Goal: Answer question/provide support

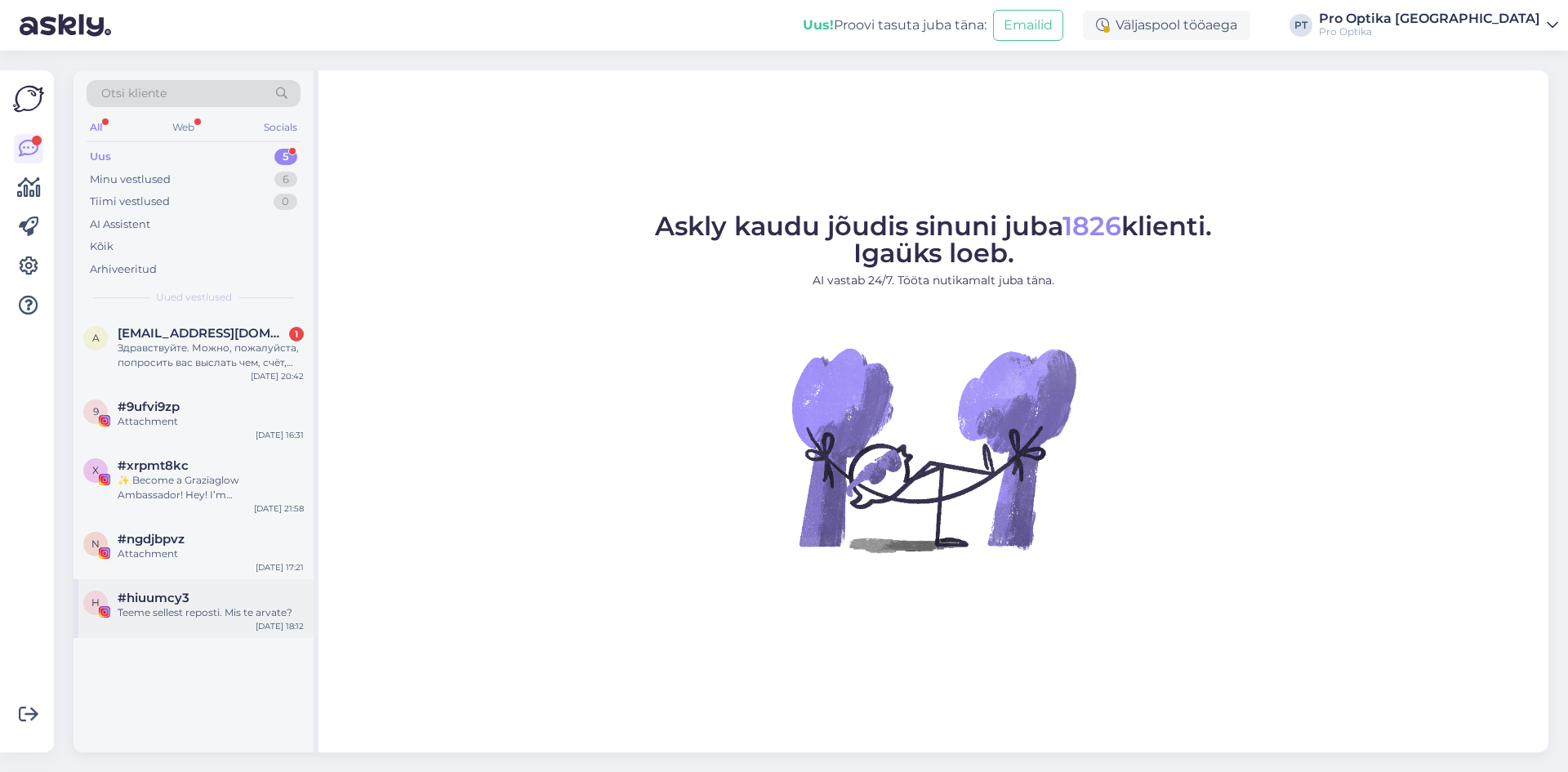
click at [229, 602] on div "#hiuumcy3" at bounding box center [210, 598] width 186 height 15
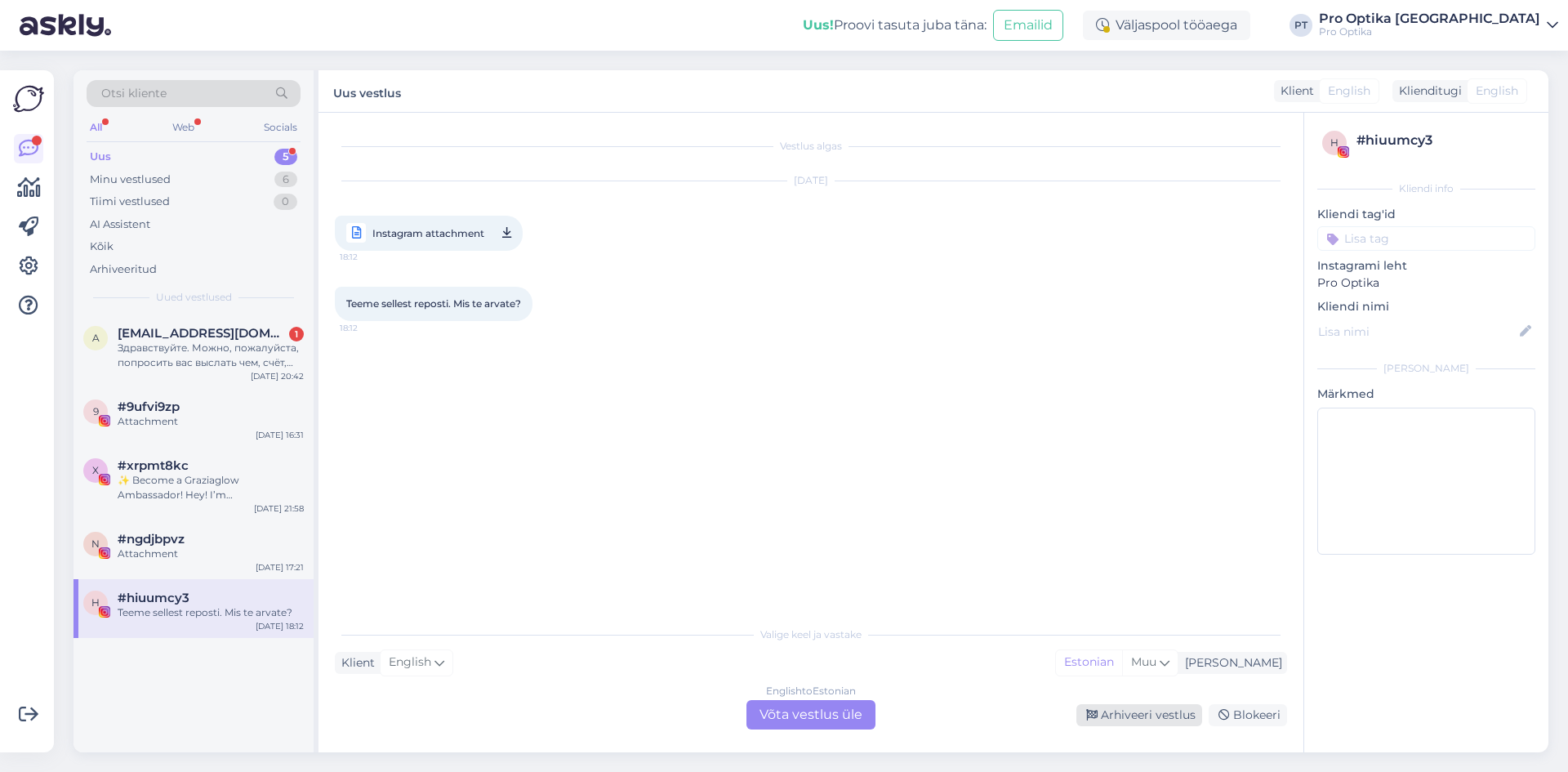
click at [1144, 714] on div "Arhiveeri vestlus" at bounding box center [1139, 715] width 126 height 22
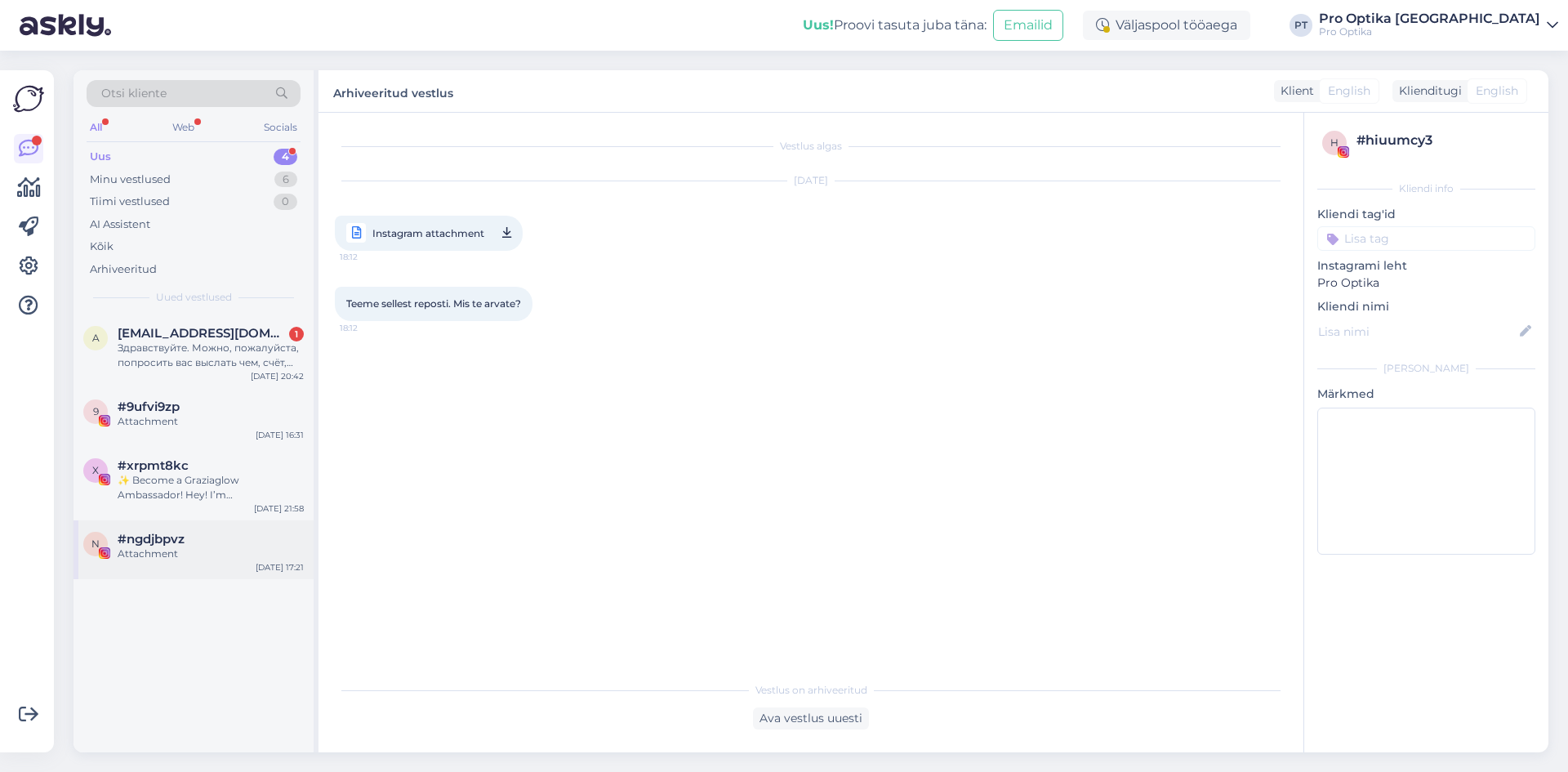
click at [212, 544] on div "#ngdjbpvz" at bounding box center [210, 539] width 186 height 15
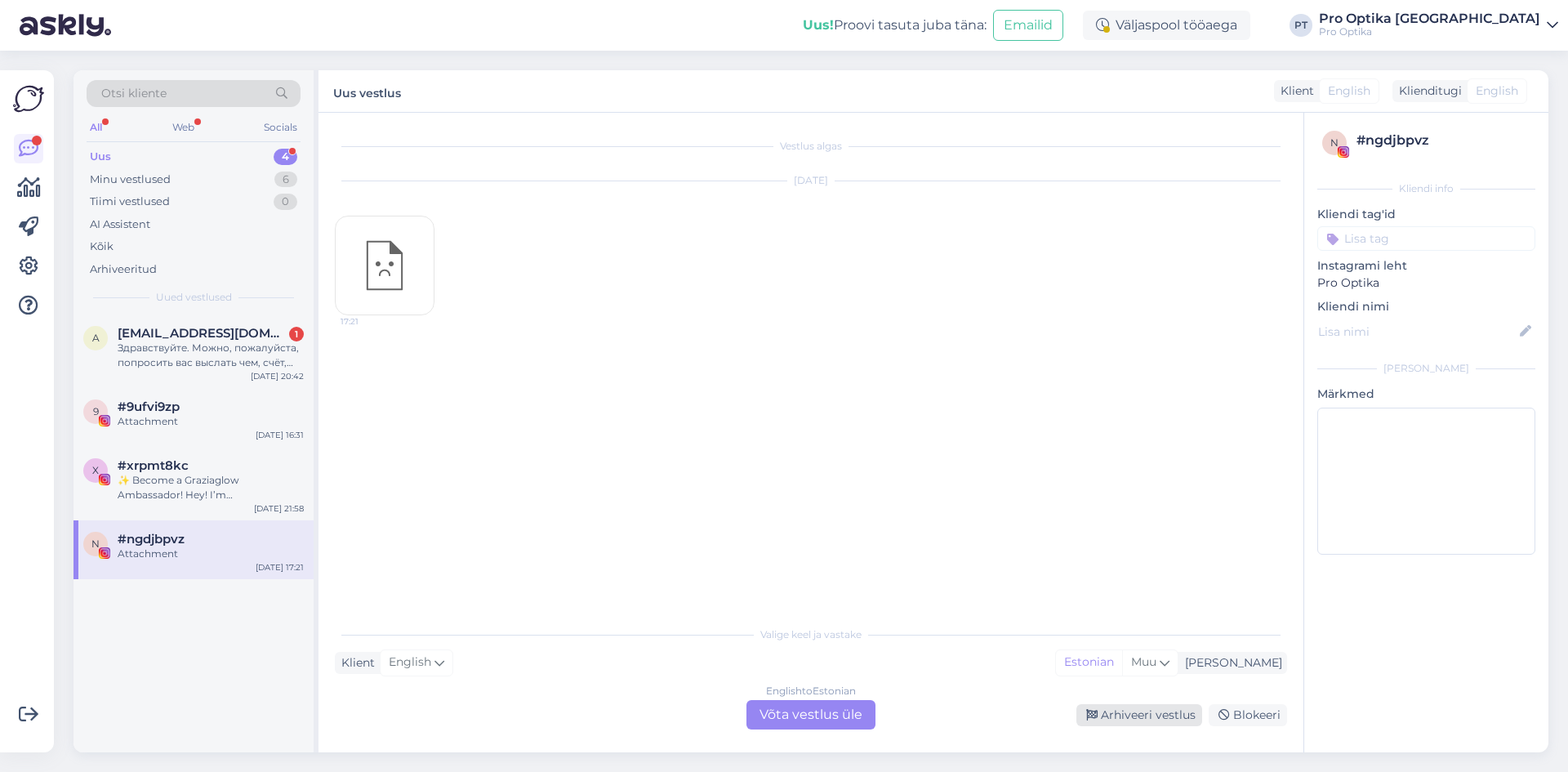
click at [1142, 719] on div "Arhiveeri vestlus" at bounding box center [1139, 715] width 126 height 22
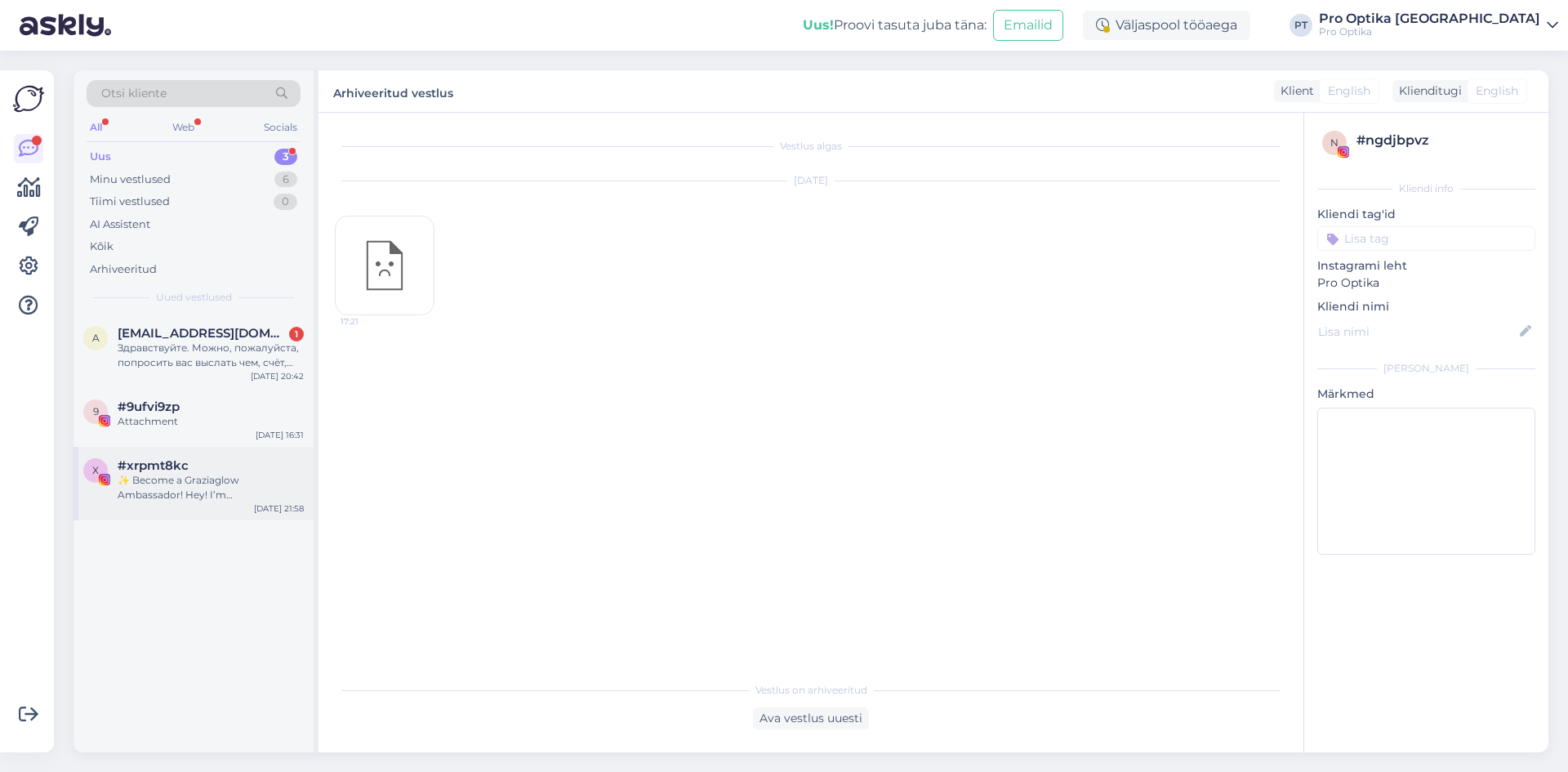
click at [202, 479] on div "✨ Become a Graziaglow Ambassador! Hey! I’m Valentina from Graziaglow 👋 – the ey…" at bounding box center [210, 488] width 186 height 30
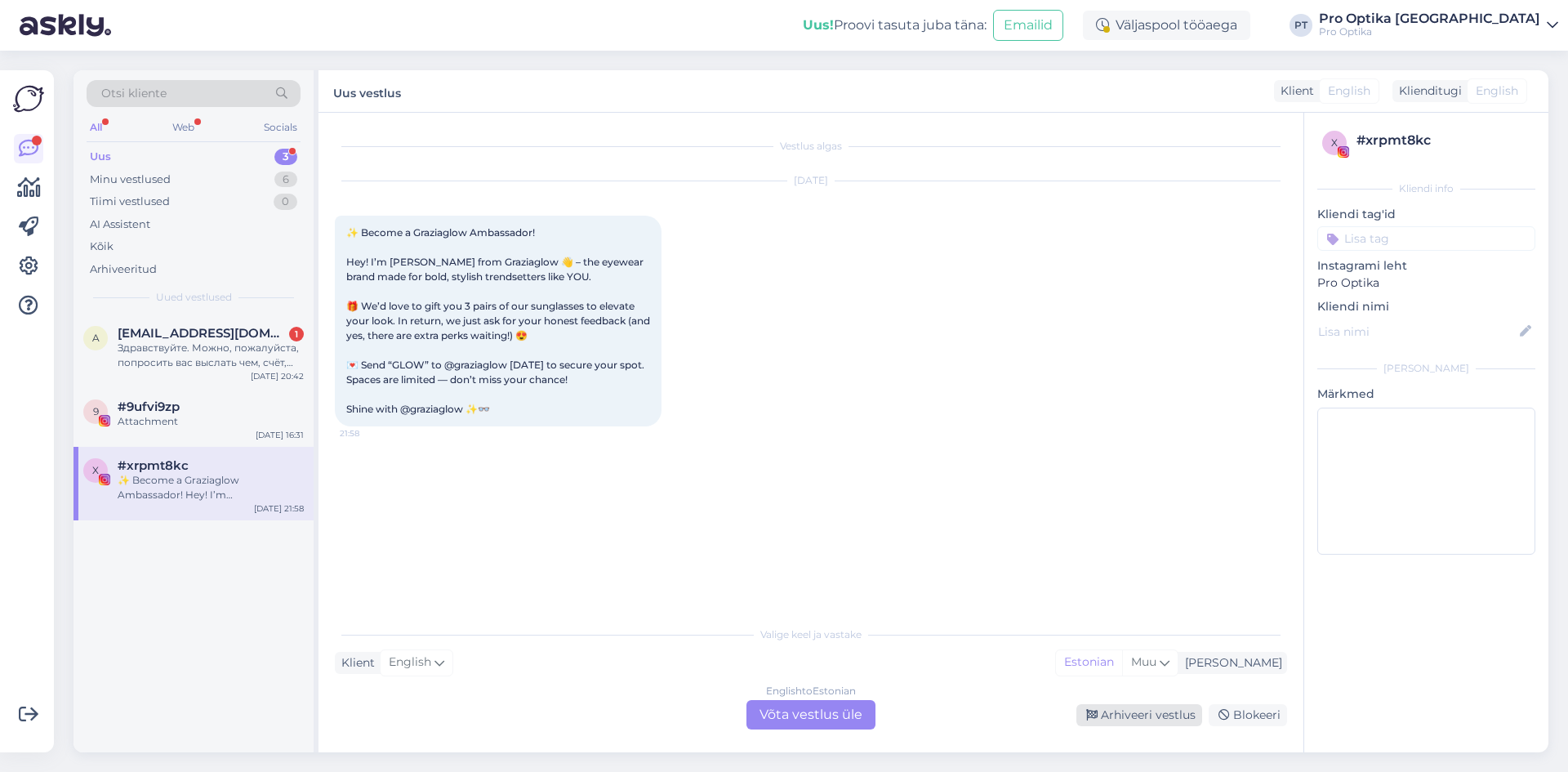
click at [1179, 713] on div "Arhiveeri vestlus" at bounding box center [1139, 715] width 126 height 22
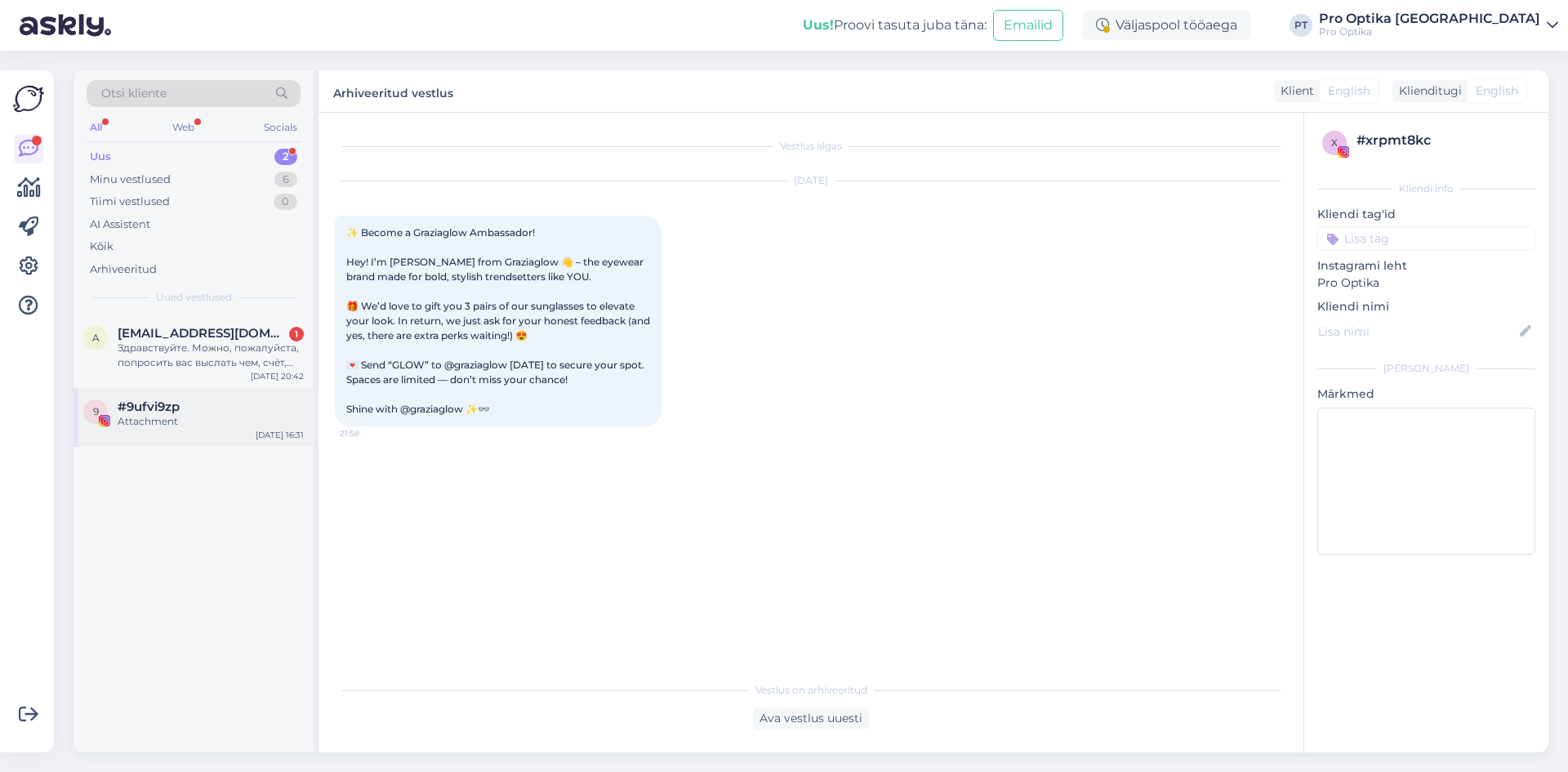
click at [206, 408] on div "#9ufvi9zp" at bounding box center [210, 406] width 186 height 15
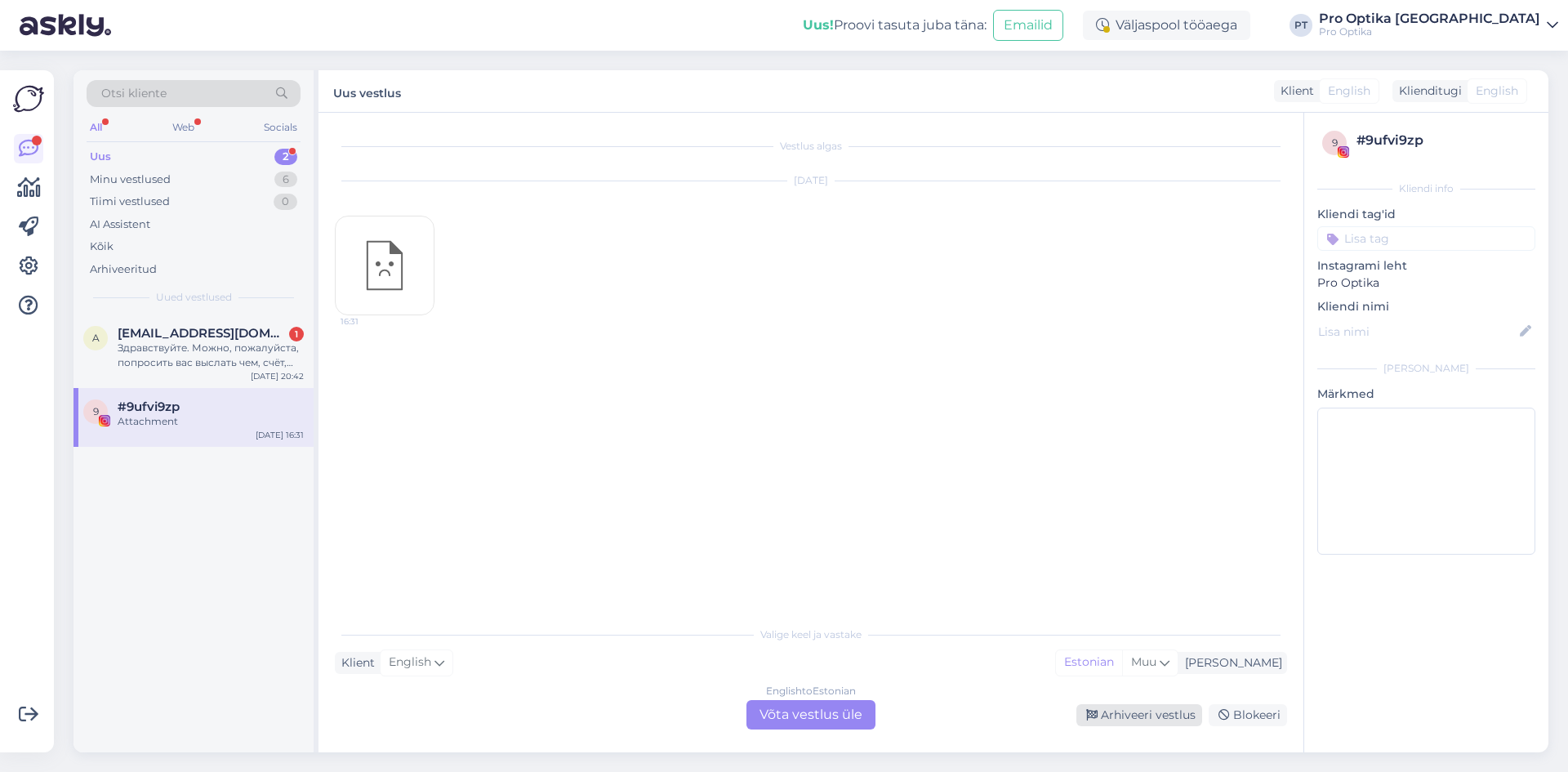
click at [1146, 712] on div "Arhiveeri vestlus" at bounding box center [1139, 715] width 126 height 22
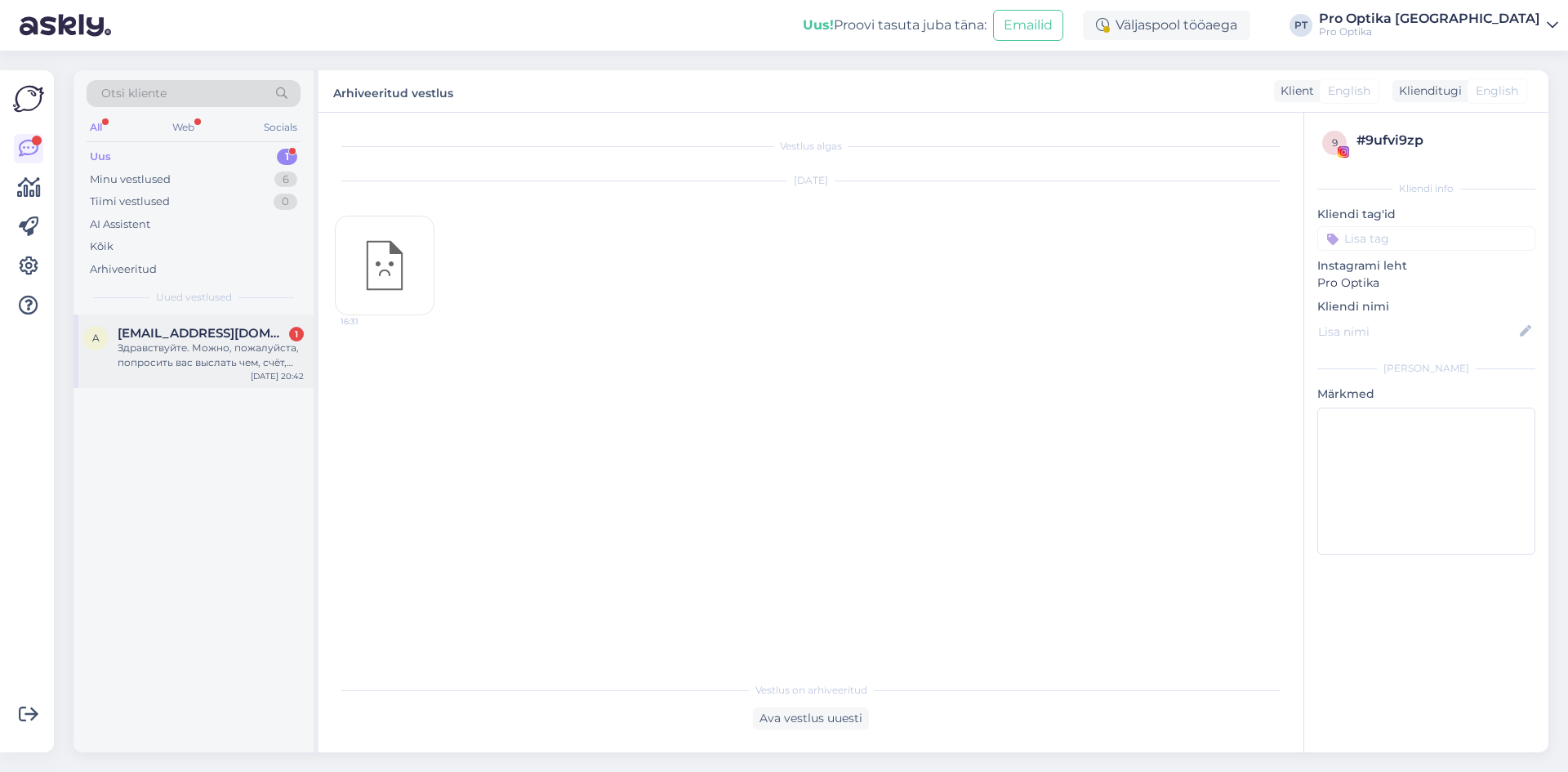
click at [159, 356] on div "Здравствуйте. Можно, пожалуйста, попросить вас выслать чем, счёт, или инвойс (ч…" at bounding box center [210, 355] width 186 height 30
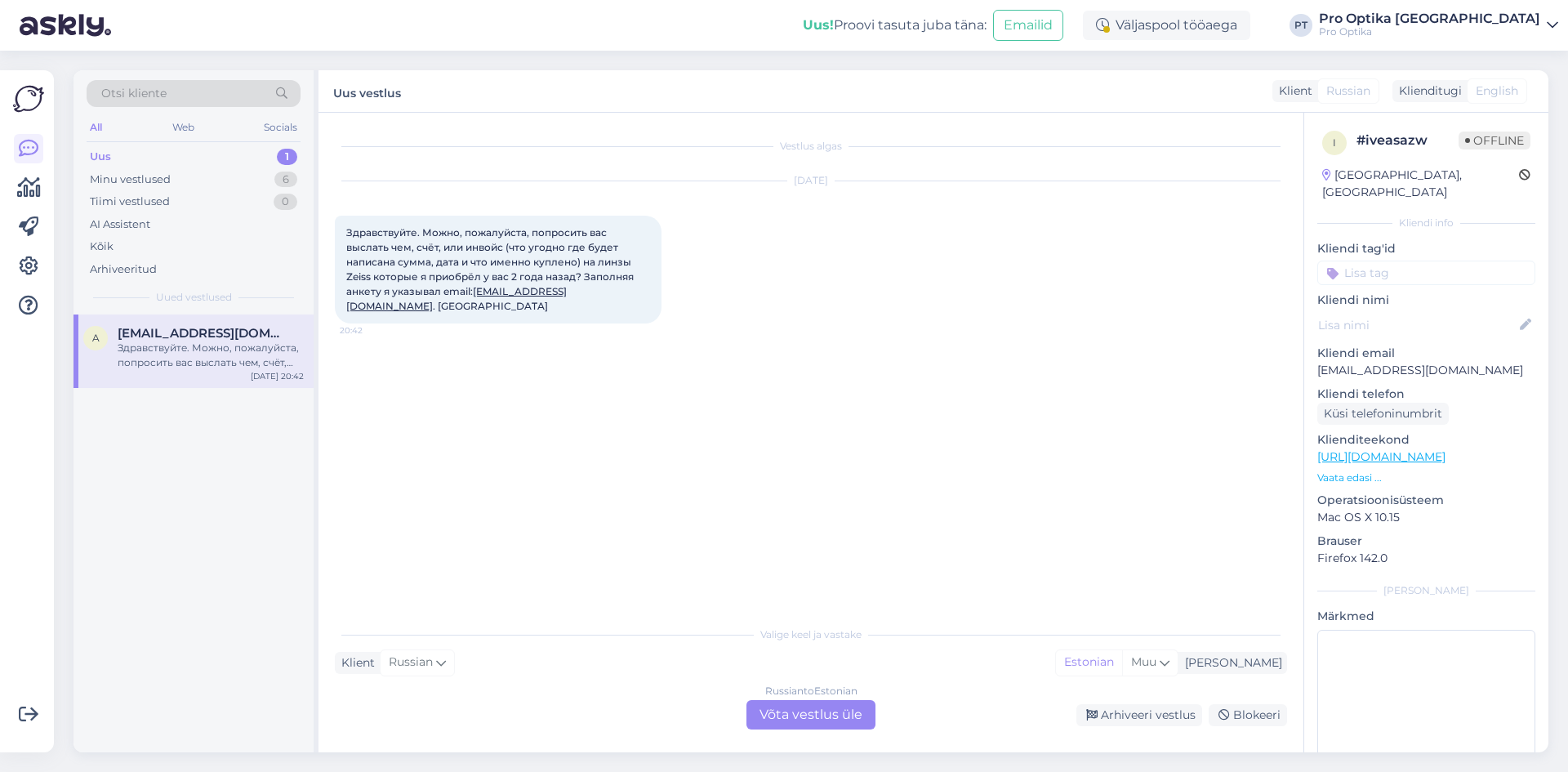
click at [800, 703] on div "Russian to Estonian Võta vestlus üle" at bounding box center [810, 715] width 129 height 30
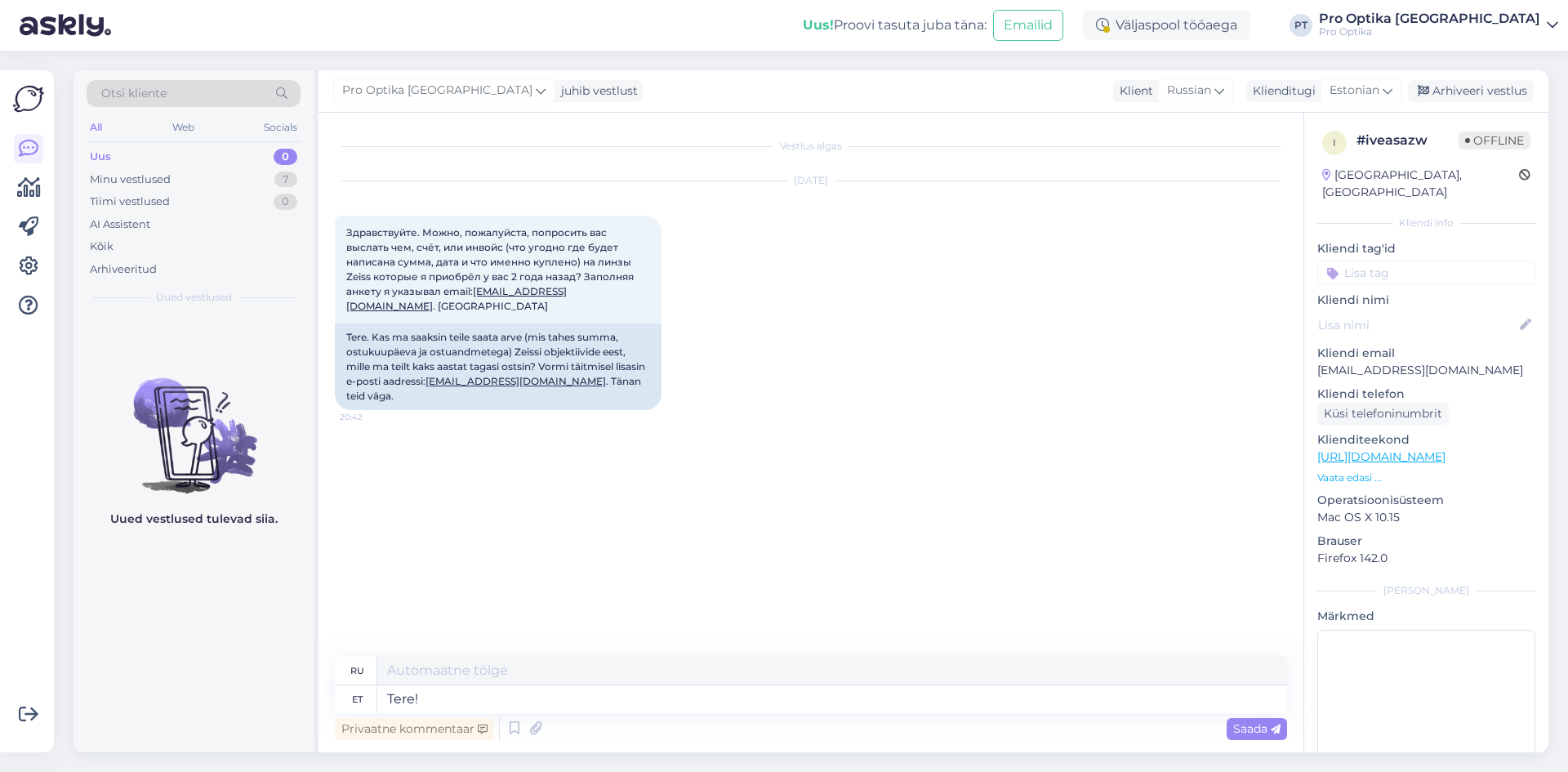
type textarea "Tere!"
type textarea "Привет!"
type textarea "Tere!"
click at [516, 729] on icon at bounding box center [514, 729] width 20 height 25
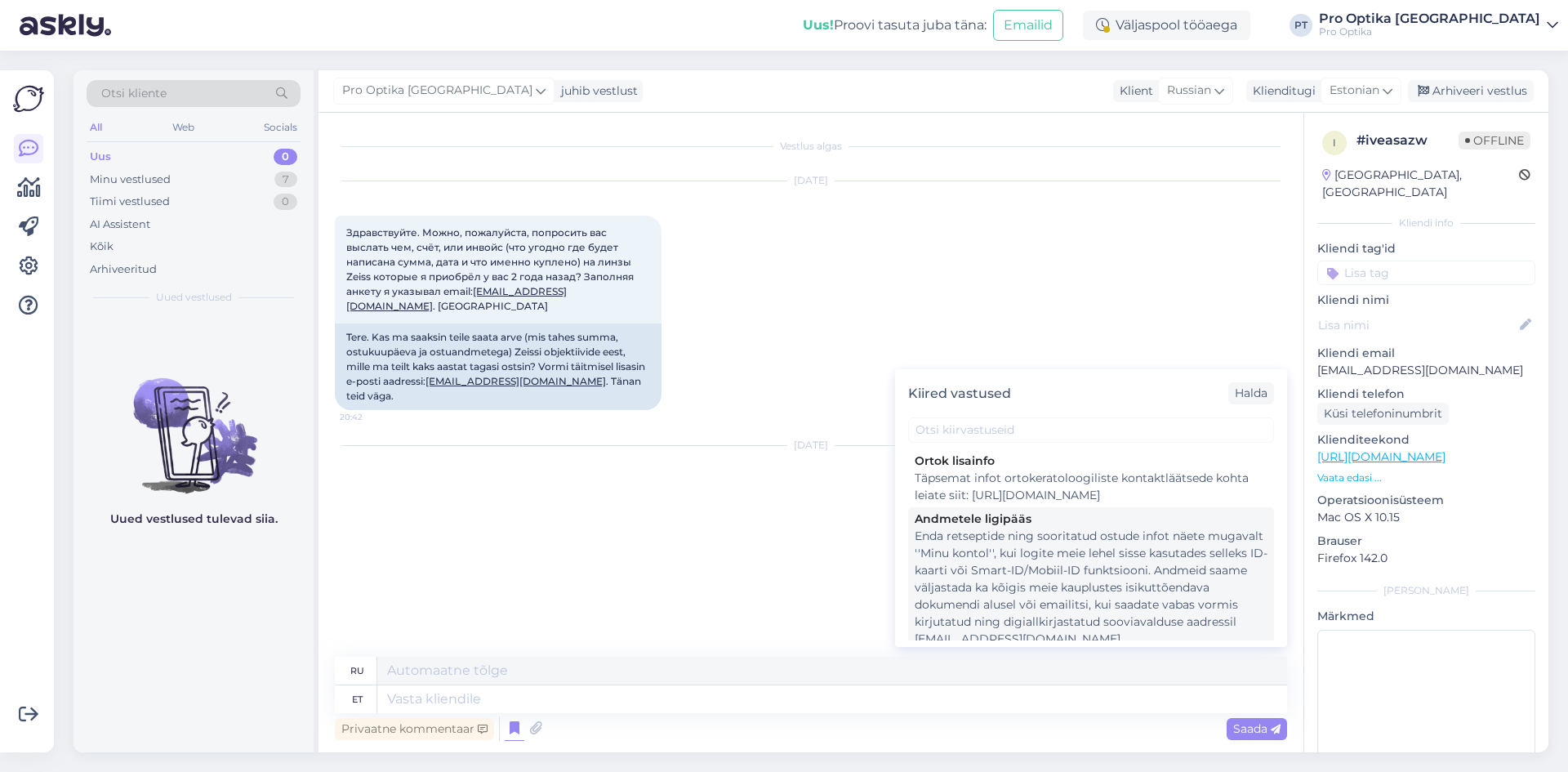
click at [1036, 569] on div "Enda retseptide ning sooritatud ostude infot näete mugavalt ''Minu kontol'', ku…" at bounding box center [1091, 588] width 353 height 120
type textarea "Информацию о своих рецептах и ​​совершенных покупках вы можете удобно увидеть в…"
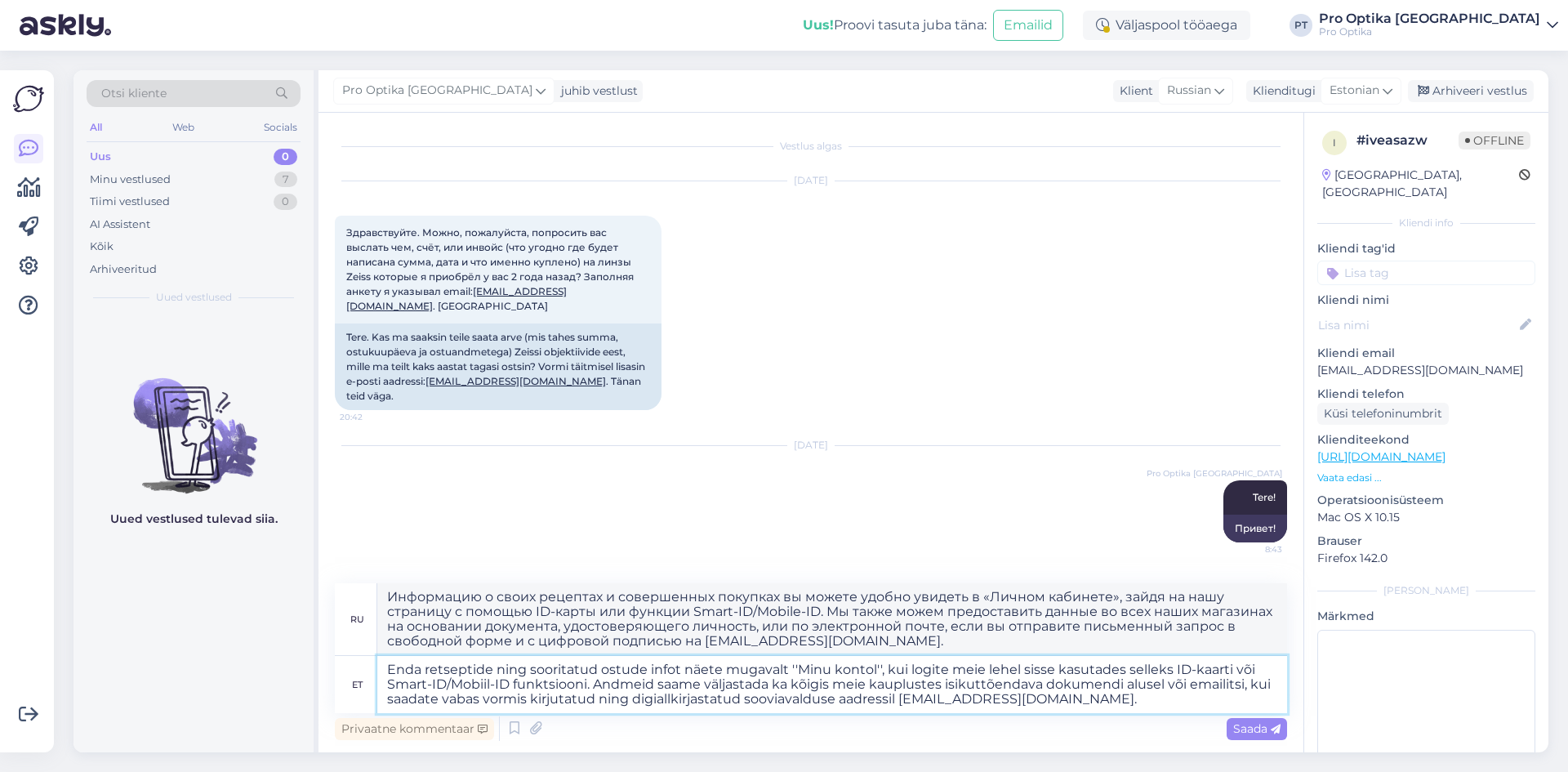
drag, startPoint x: 529, startPoint y: 666, endPoint x: 425, endPoint y: 667, distance: 104.0
click at [425, 667] on textarea "Enda retseptide ning sooritatud ostude infot näete mugavalt ''Minu kontol'', ku…" at bounding box center [833, 684] width 910 height 57
type textarea "Enda sooritatud ostude infot näete mugavalt ''Minu kontol'', kui logite meie le…"
type textarea "Вы можете удобно просматривать информацию о своих покупках в разделе «Моя учётн…"
type textarea "Enda sooritatud ostude infot näete mugavalt ''Minu kontol'', kui logite meie le…"
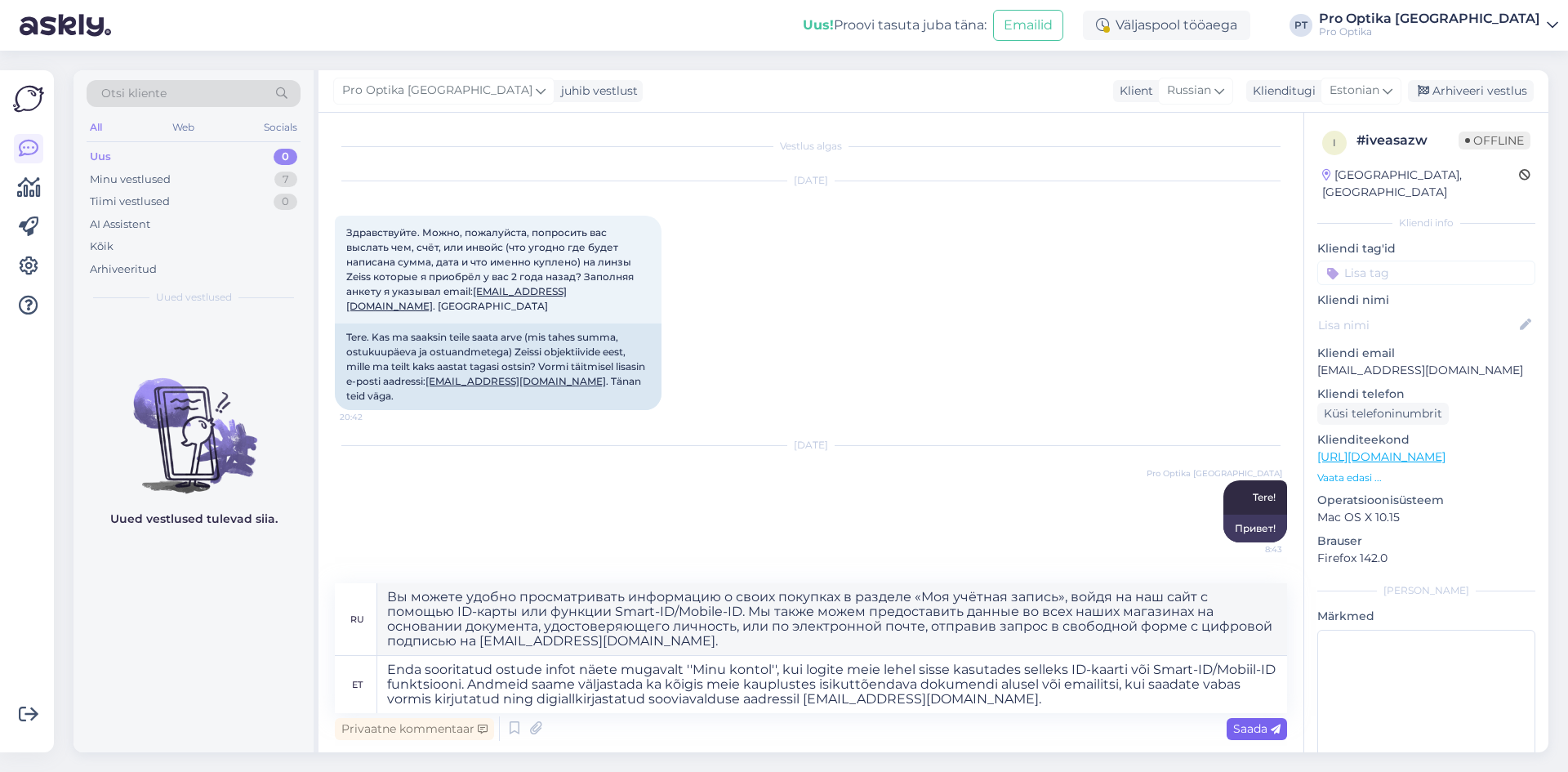
click at [1257, 732] on span "Saada" at bounding box center [1257, 729] width 47 height 15
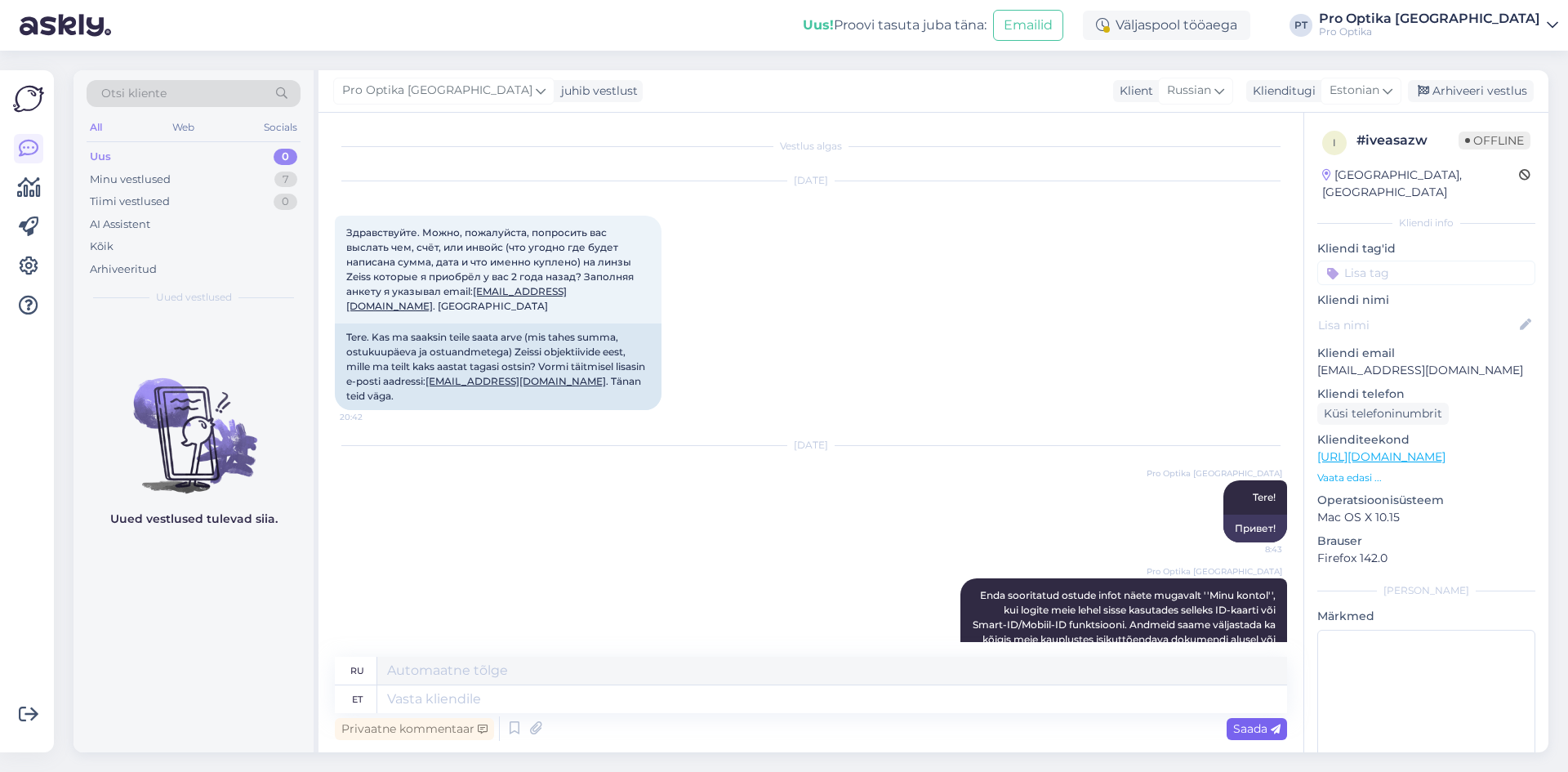
scroll to position [178, 0]
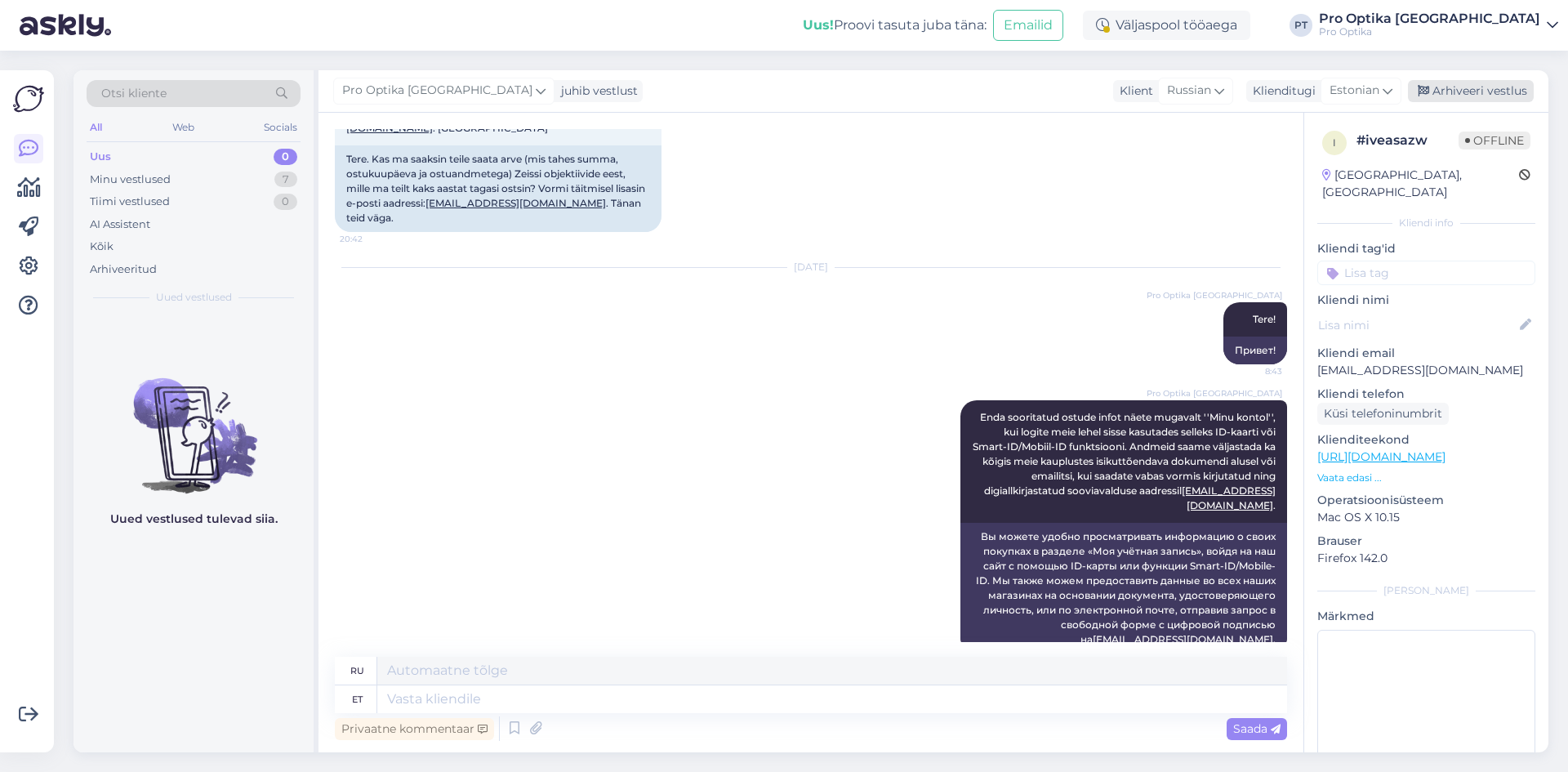
click at [1485, 88] on div "Arhiveeri vestlus" at bounding box center [1471, 90] width 126 height 22
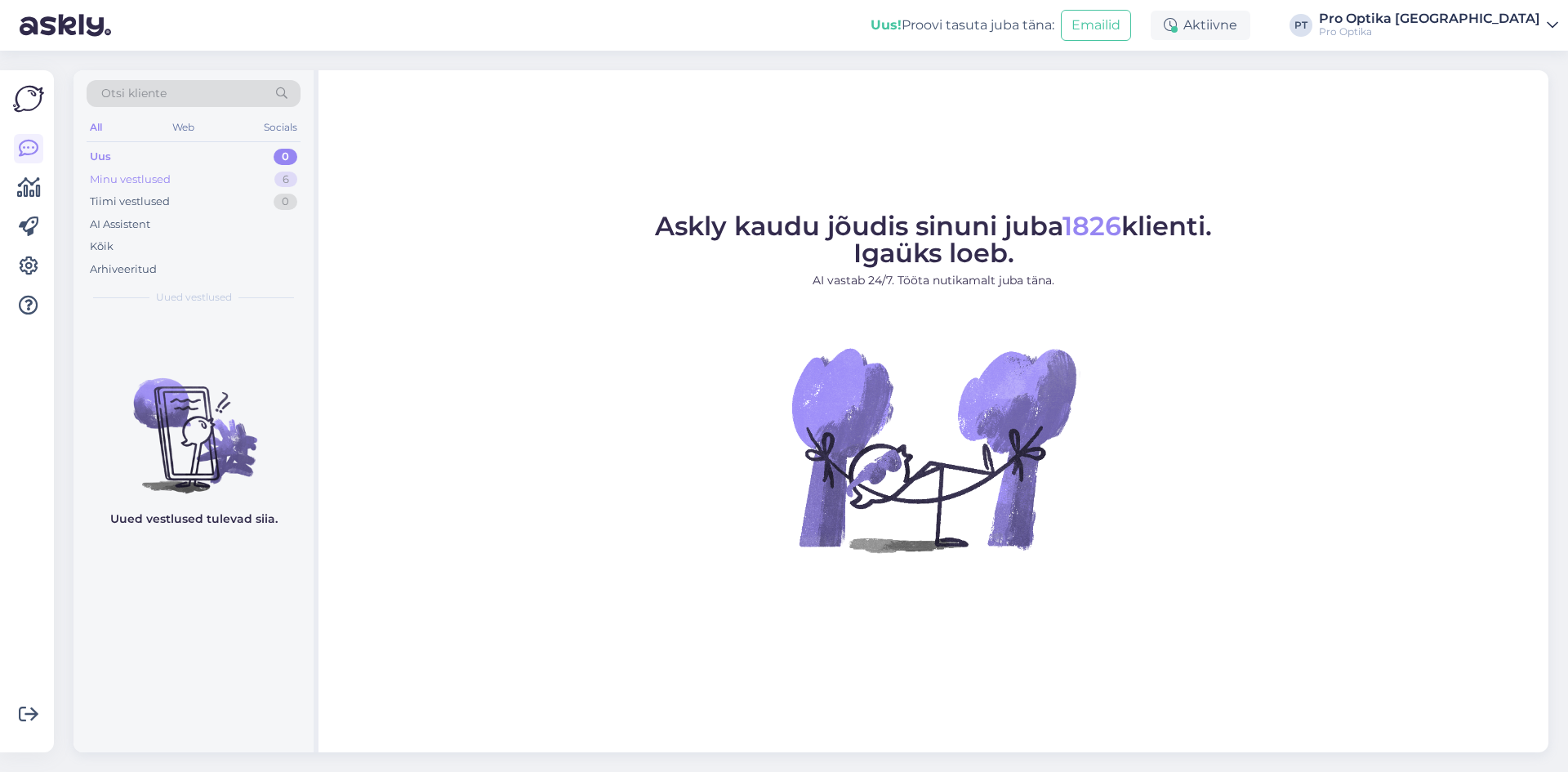
click at [232, 168] on div "Minu vestlused 6" at bounding box center [194, 179] width 214 height 23
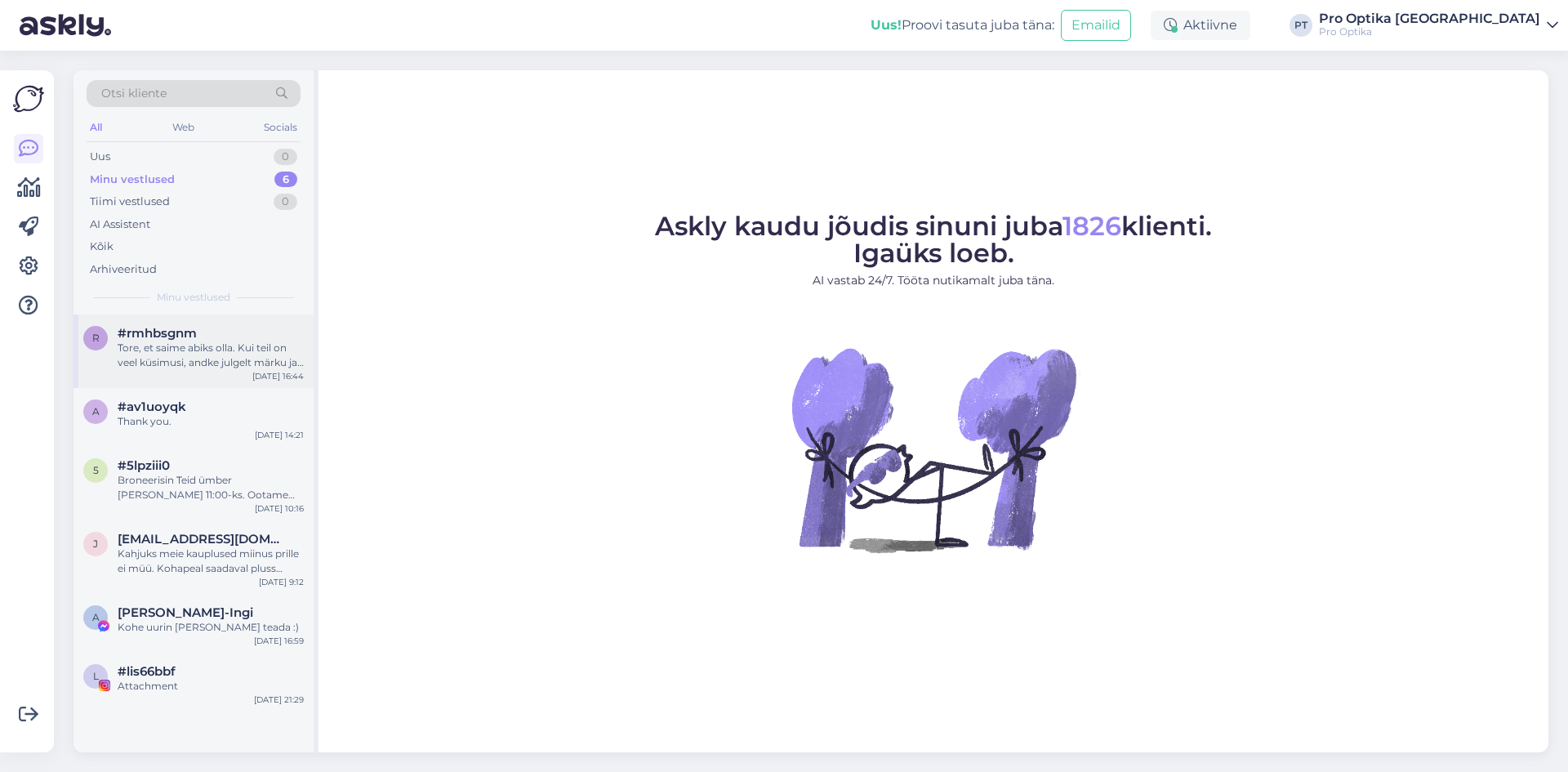
click at [198, 369] on div "Tore, et saime abiks olla. Kui teil on veel küsimusi, andke julgelt märku ja ai…" at bounding box center [210, 355] width 186 height 30
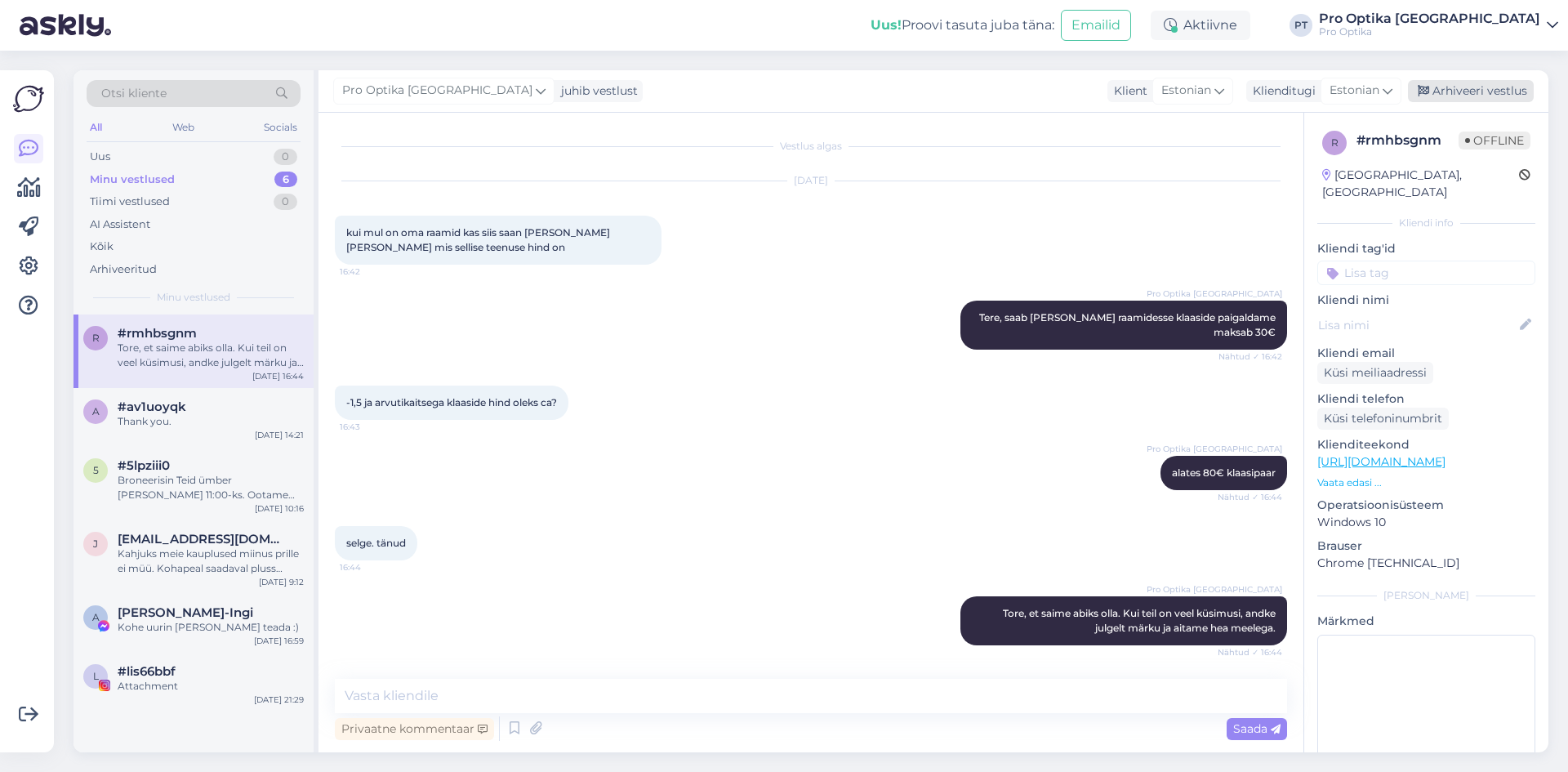
click at [1456, 89] on div "Arhiveeri vestlus" at bounding box center [1471, 90] width 126 height 22
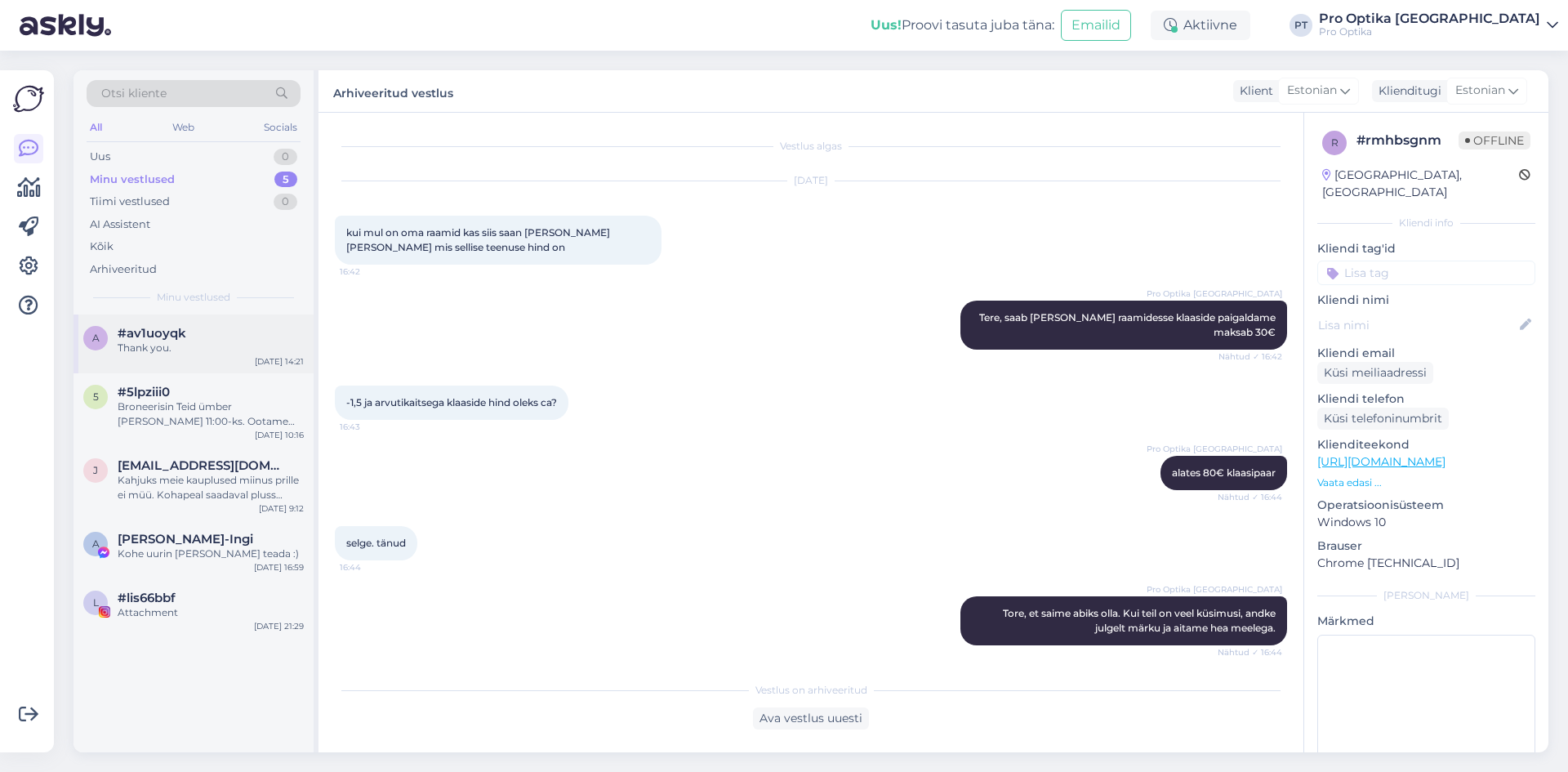
click at [166, 329] on span "#av1uoyqk" at bounding box center [152, 333] width 69 height 15
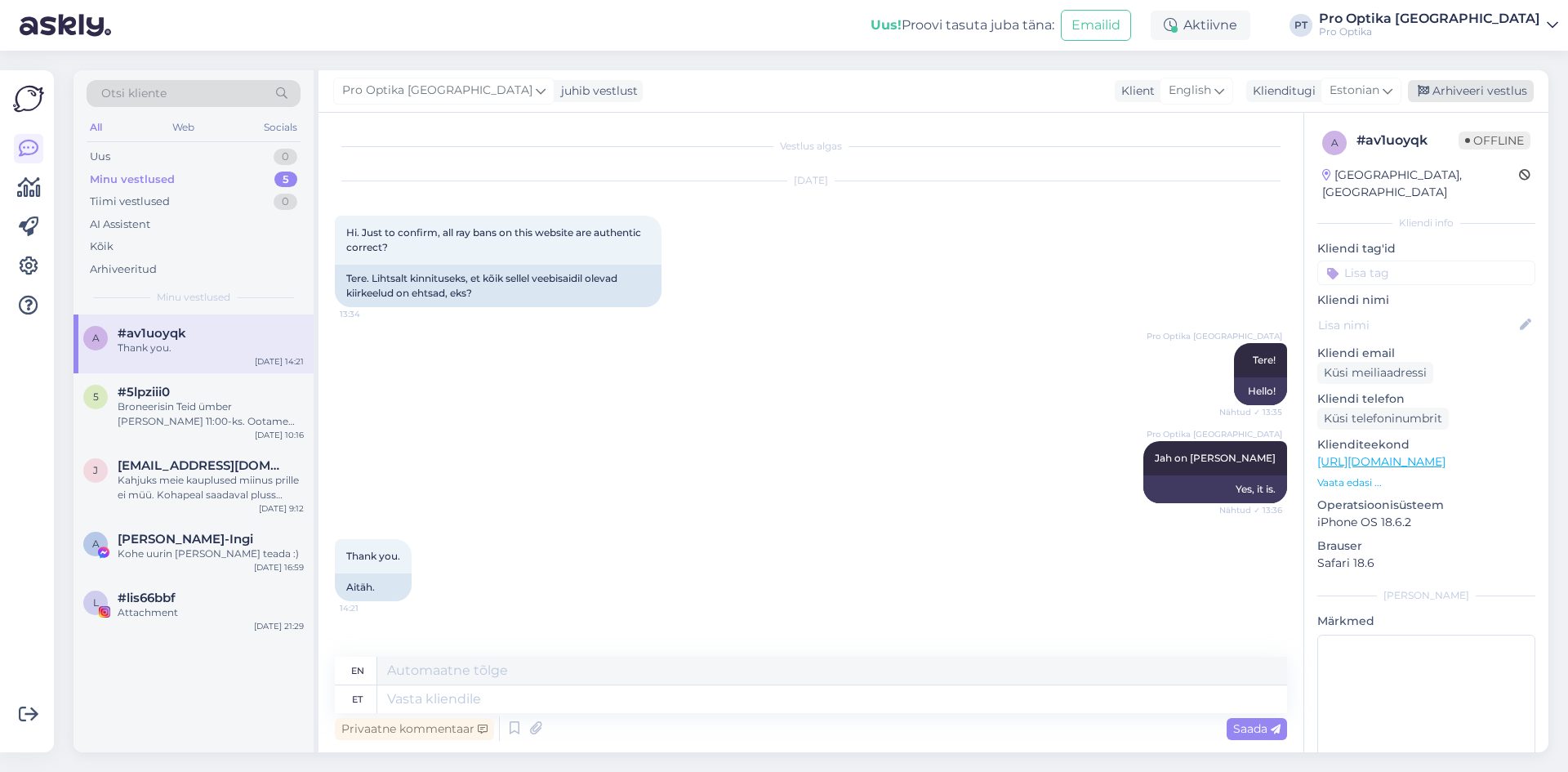
click at [1485, 94] on div "Arhiveeri vestlus" at bounding box center [1471, 90] width 126 height 22
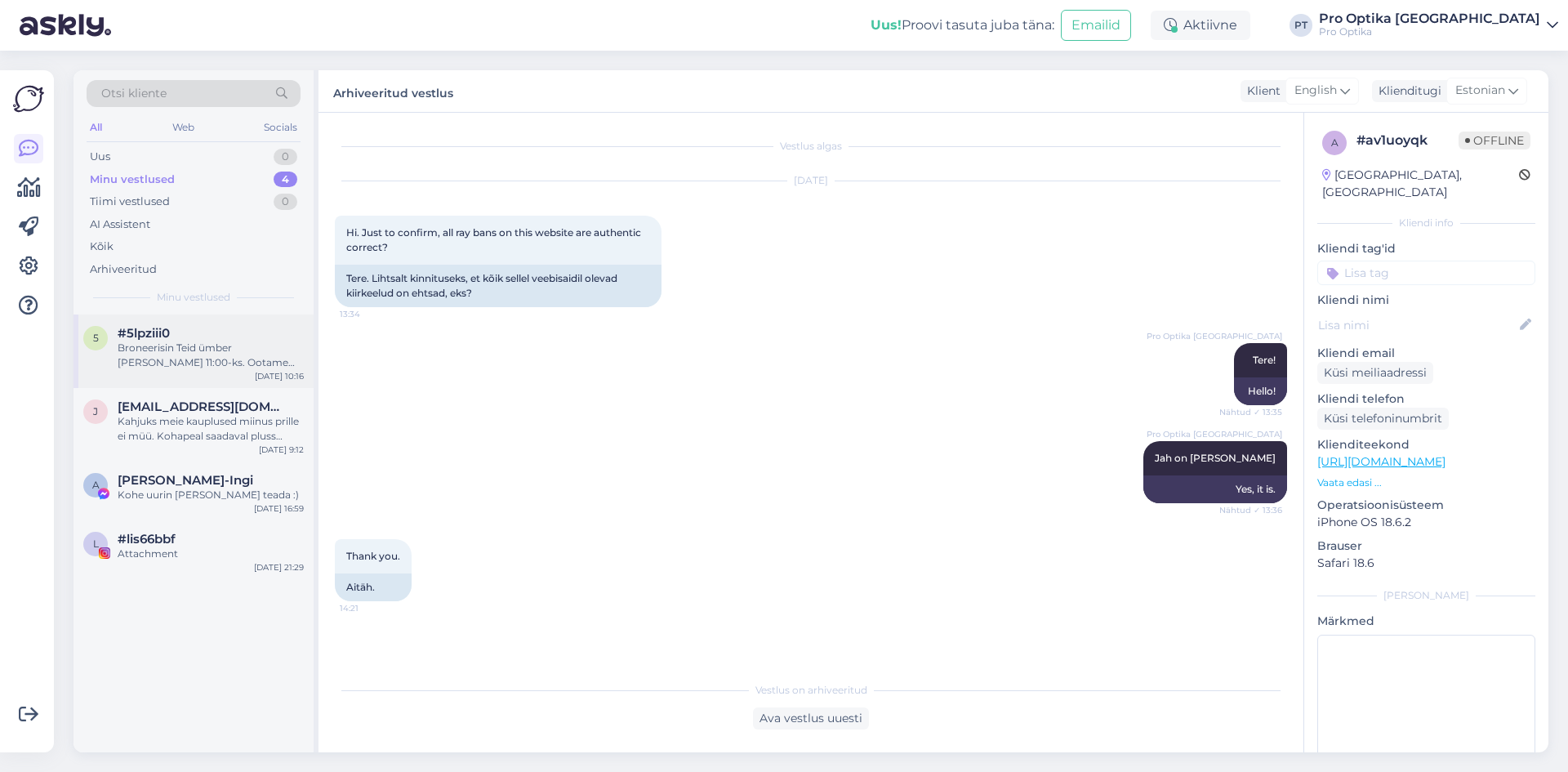
click at [266, 350] on div "Broneerisin Teid ümber [PERSON_NAME] 11:00-ks. Ootame Teid!" at bounding box center [210, 355] width 186 height 30
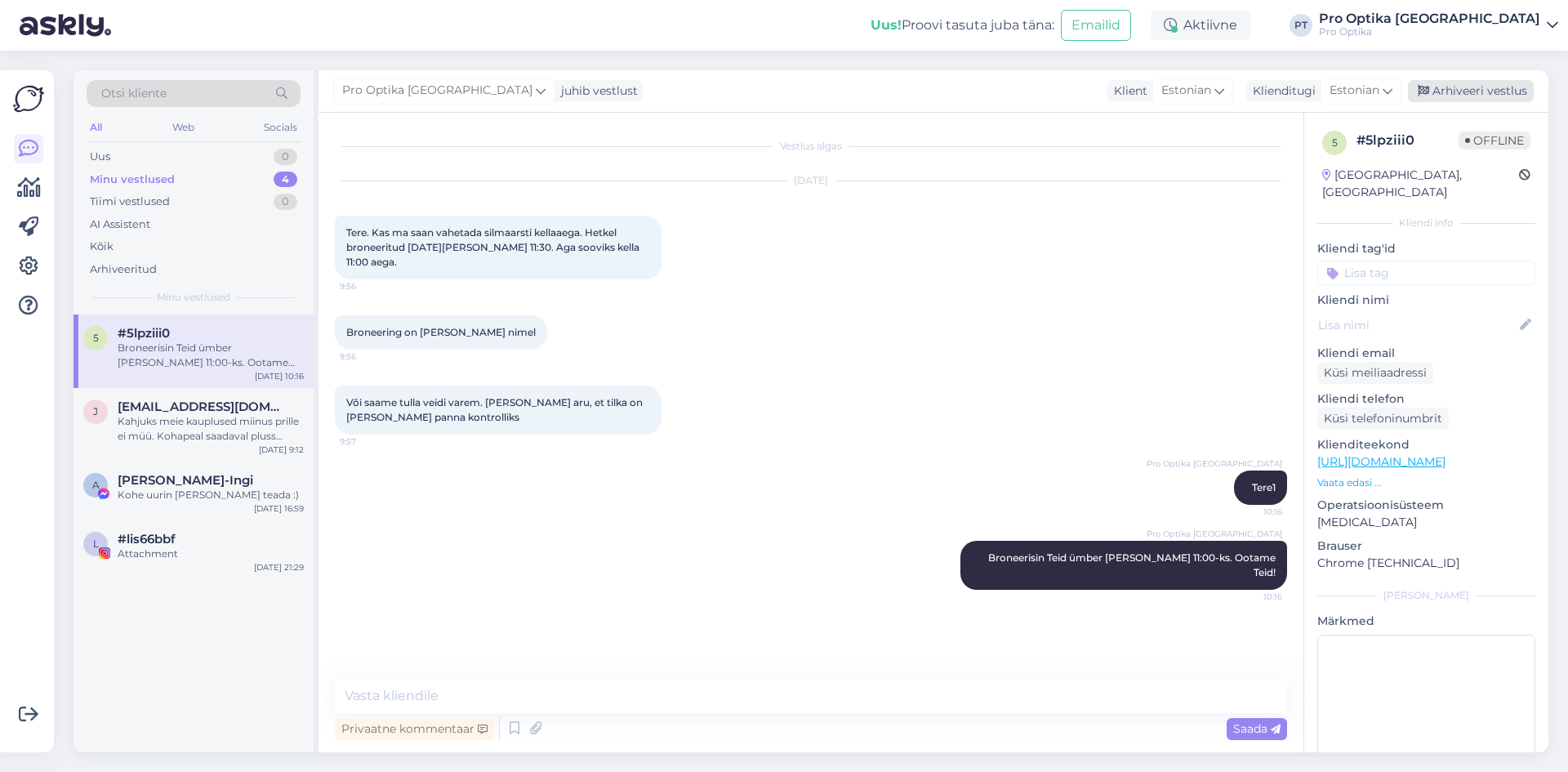
click at [1492, 96] on div "Arhiveeri vestlus" at bounding box center [1471, 90] width 126 height 22
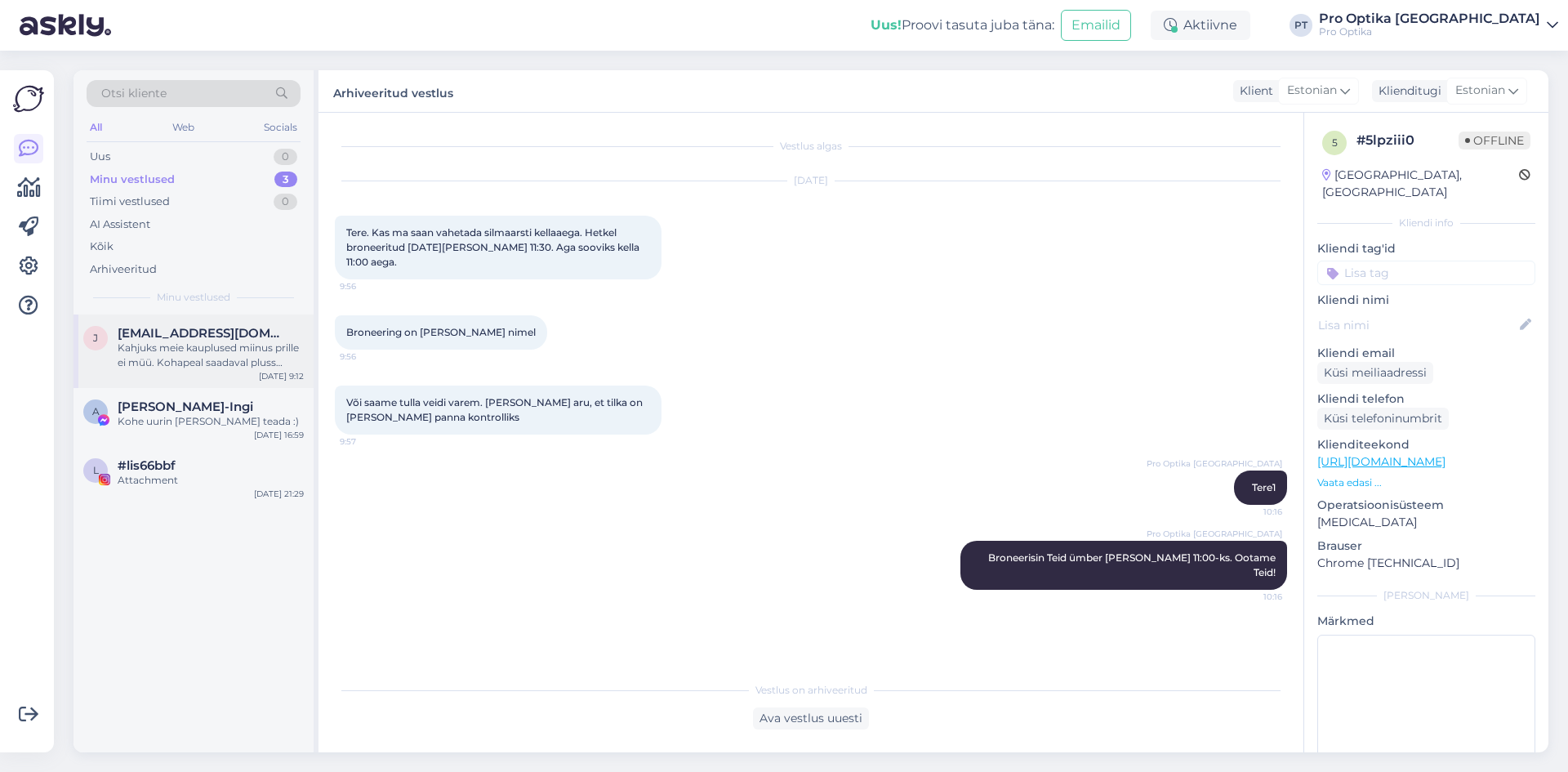
click at [228, 370] on div "Kahjuks meie kauplused miinus prille ei müü. Kohapeal saadaval pluss tugevusega…" at bounding box center [210, 355] width 186 height 30
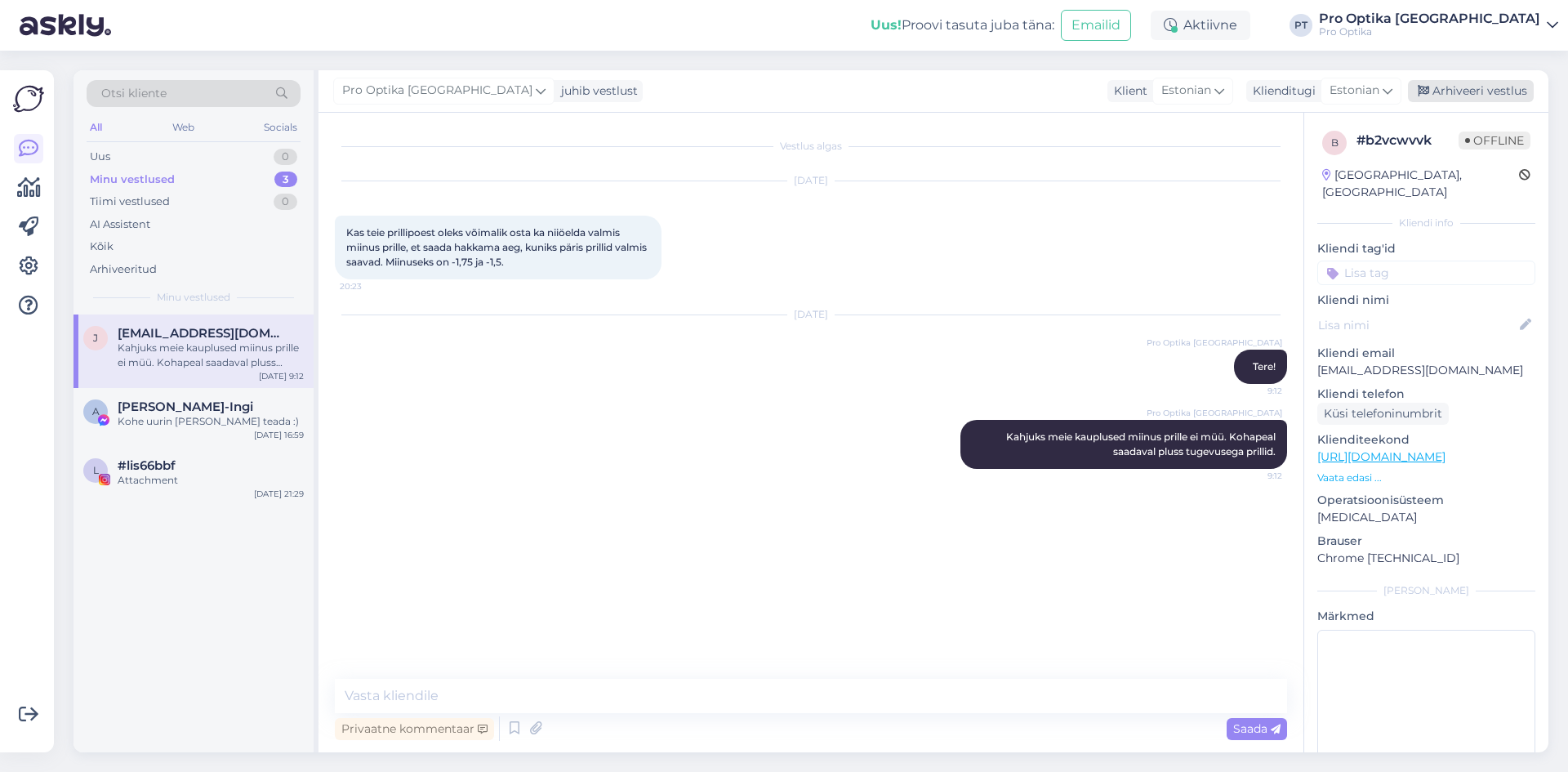
click at [1446, 89] on div "Arhiveeri vestlus" at bounding box center [1471, 90] width 126 height 22
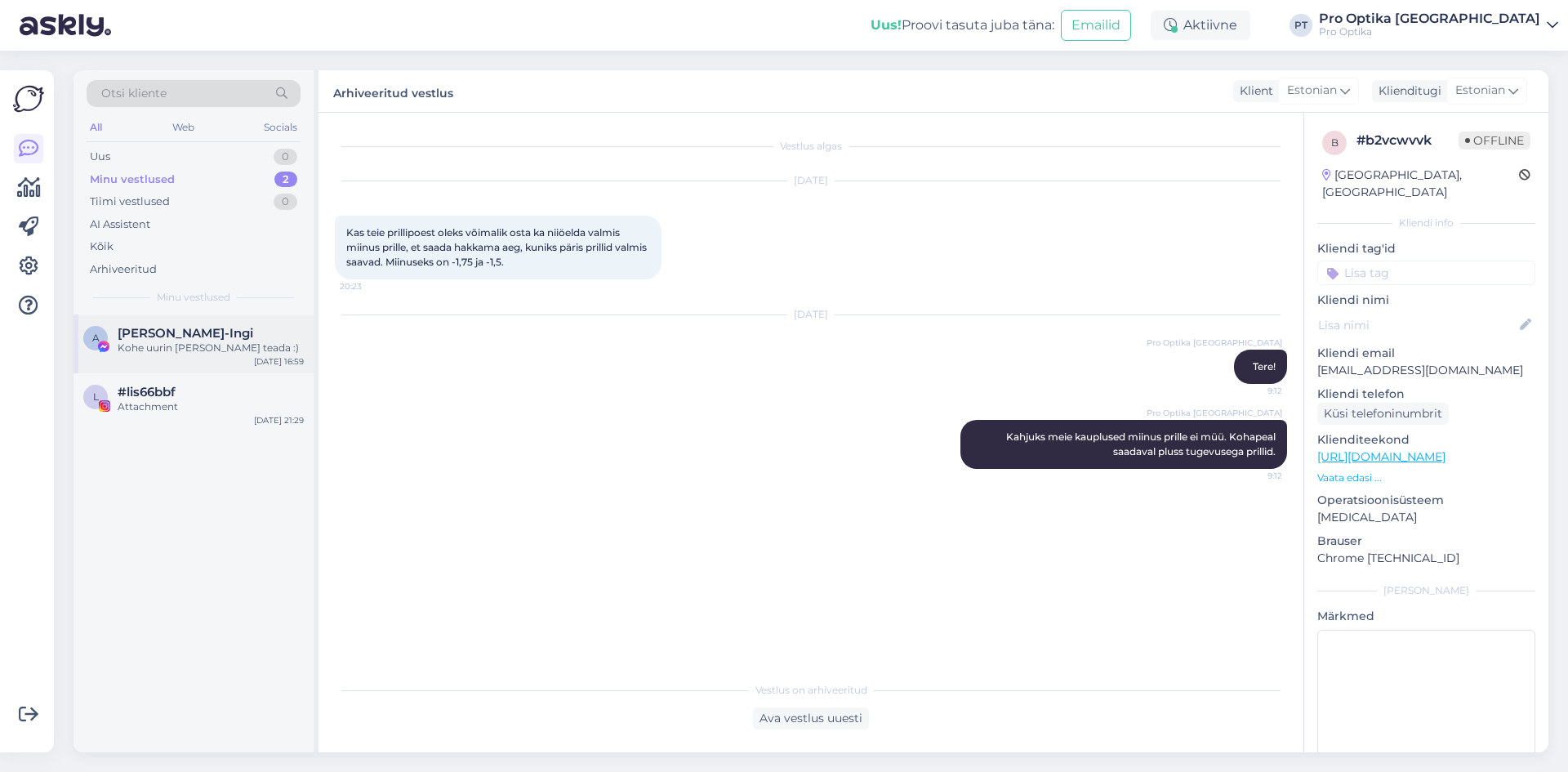
click at [225, 350] on div "Kohe uurin [PERSON_NAME] teada :)" at bounding box center [210, 347] width 186 height 15
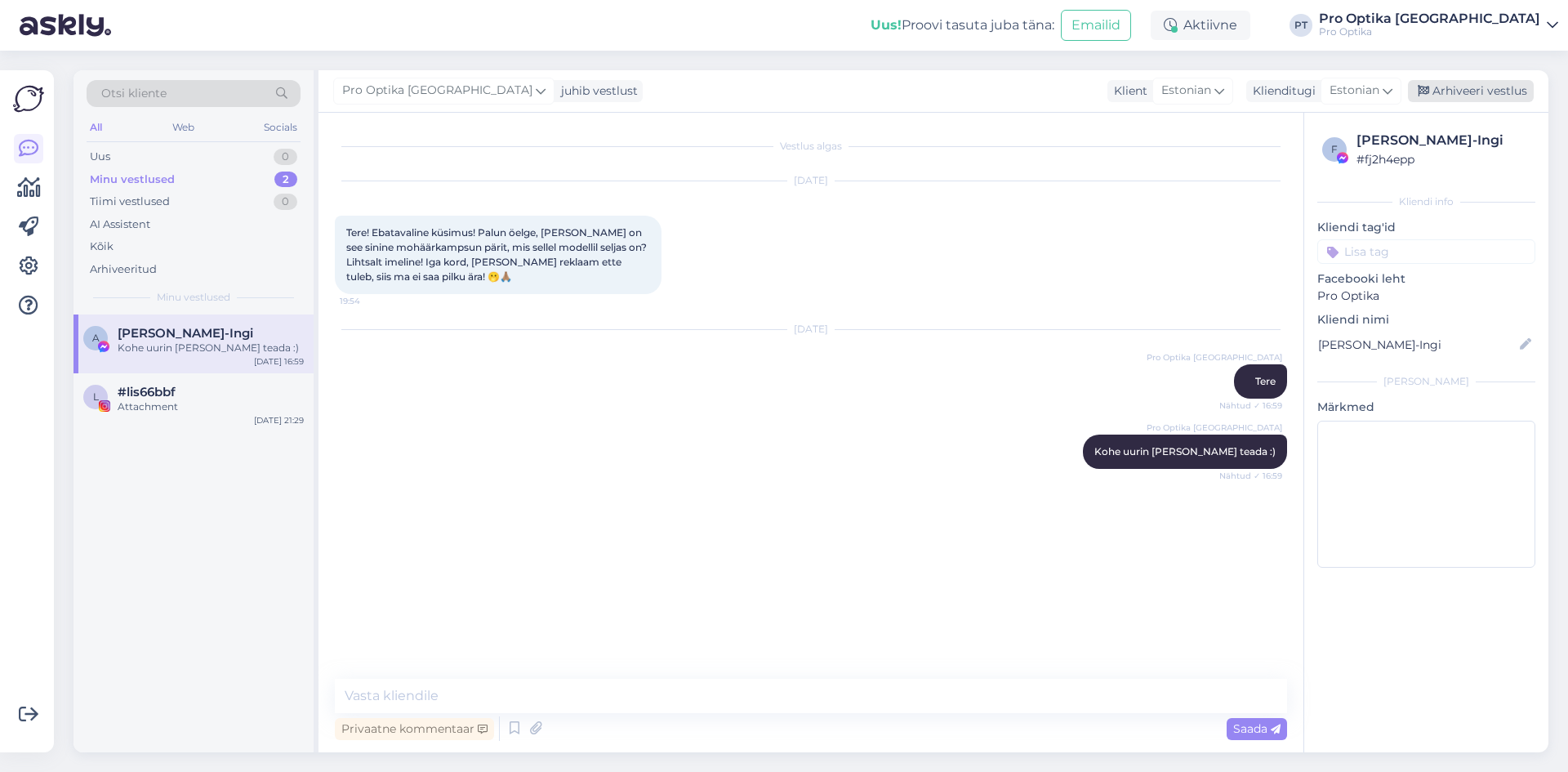
click at [1464, 96] on div "Arhiveeri vestlus" at bounding box center [1471, 90] width 126 height 22
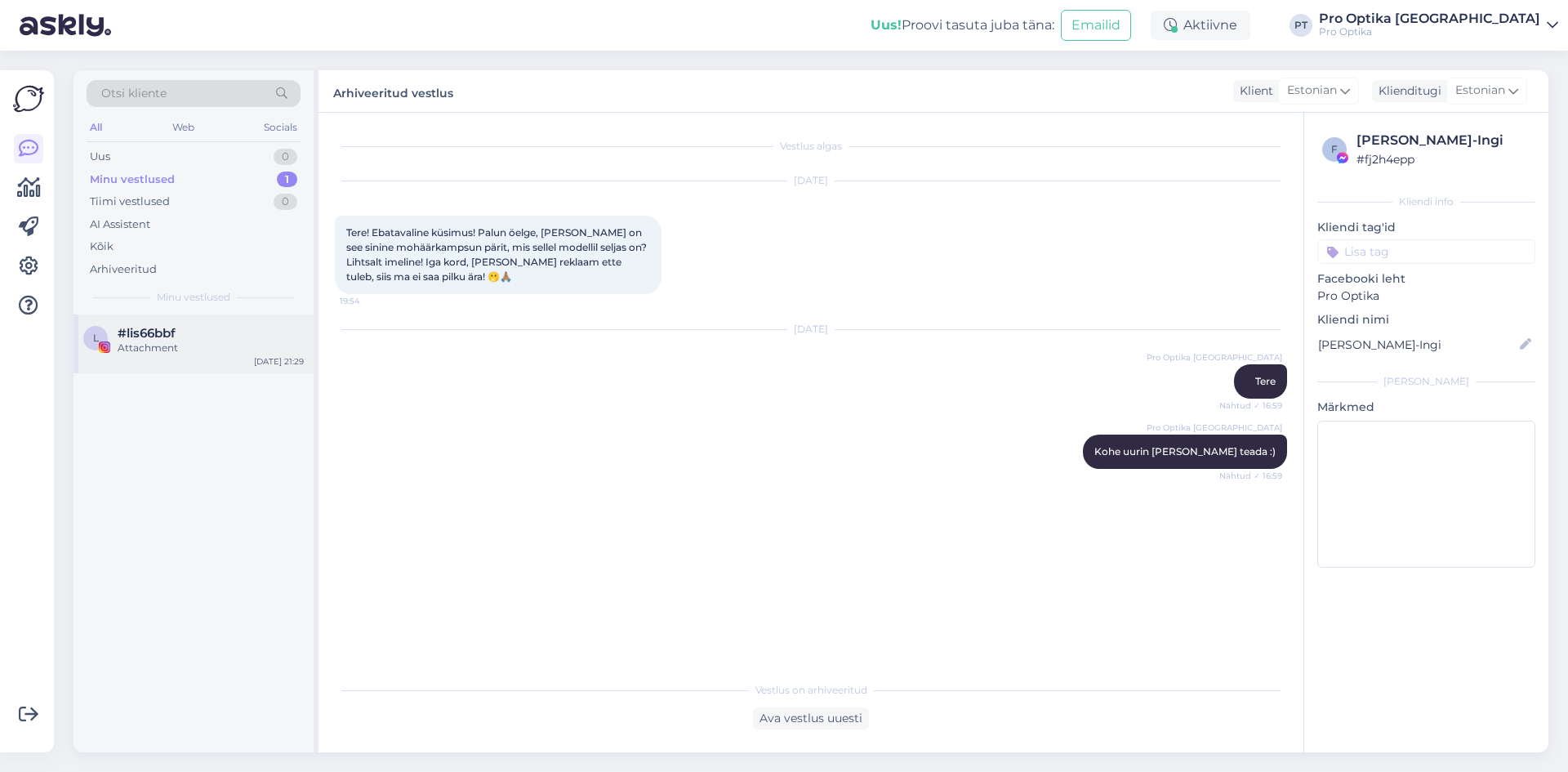
click at [245, 334] on div "#lis66bbf" at bounding box center [210, 333] width 186 height 15
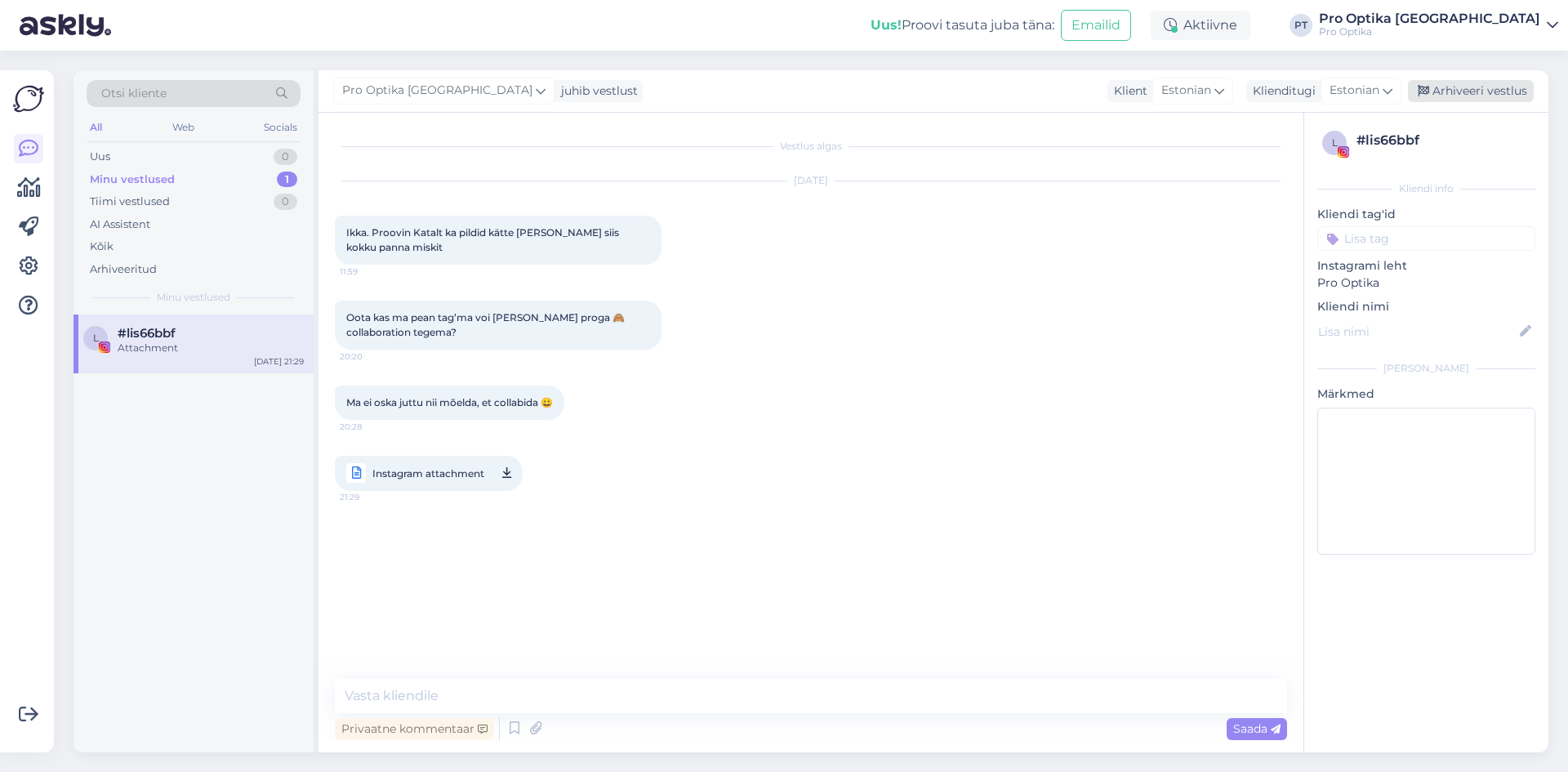
click at [1494, 99] on div "Arhiveeri vestlus" at bounding box center [1471, 90] width 126 height 22
